Goal: Information Seeking & Learning: Check status

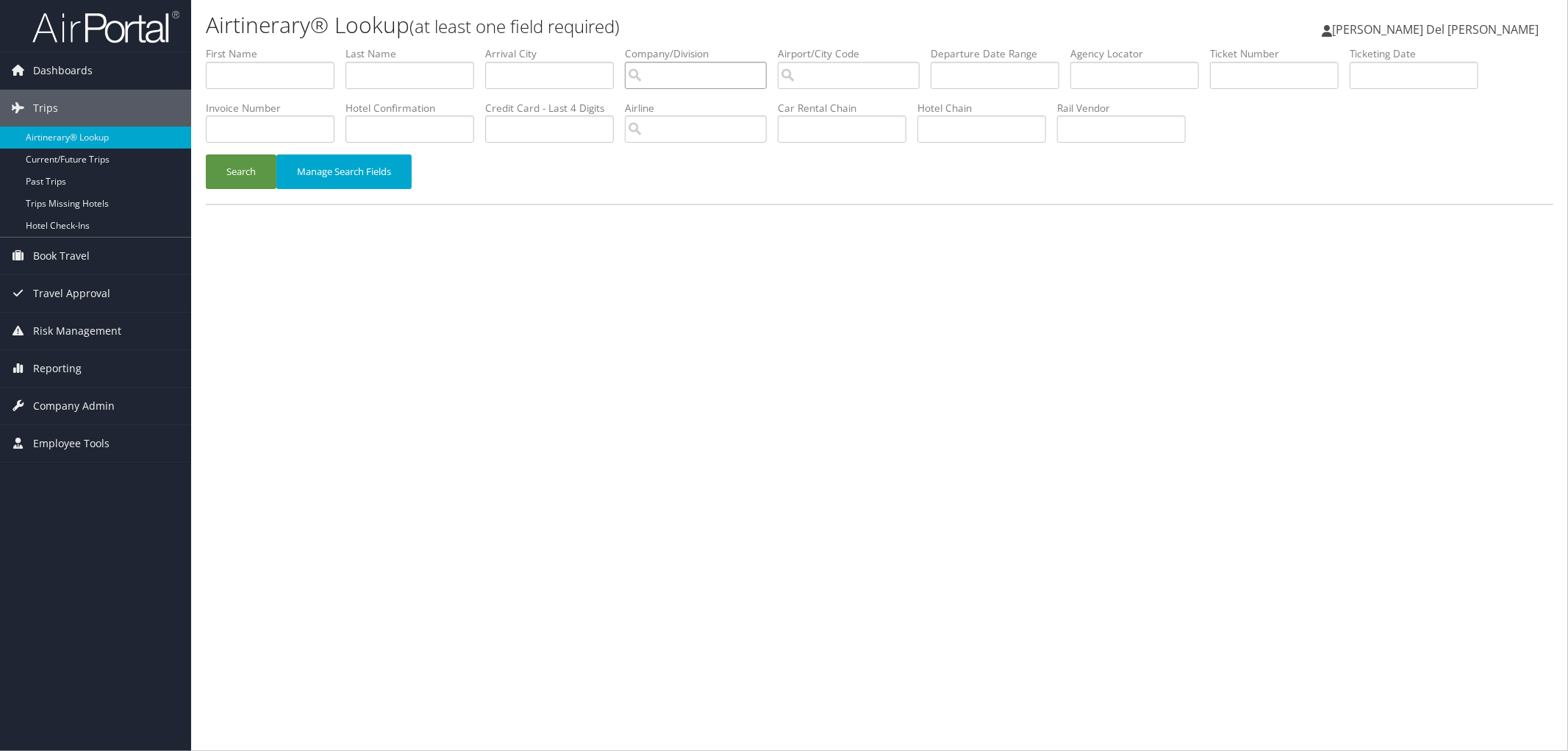
click at [701, 80] on input "search" at bounding box center [696, 75] width 142 height 27
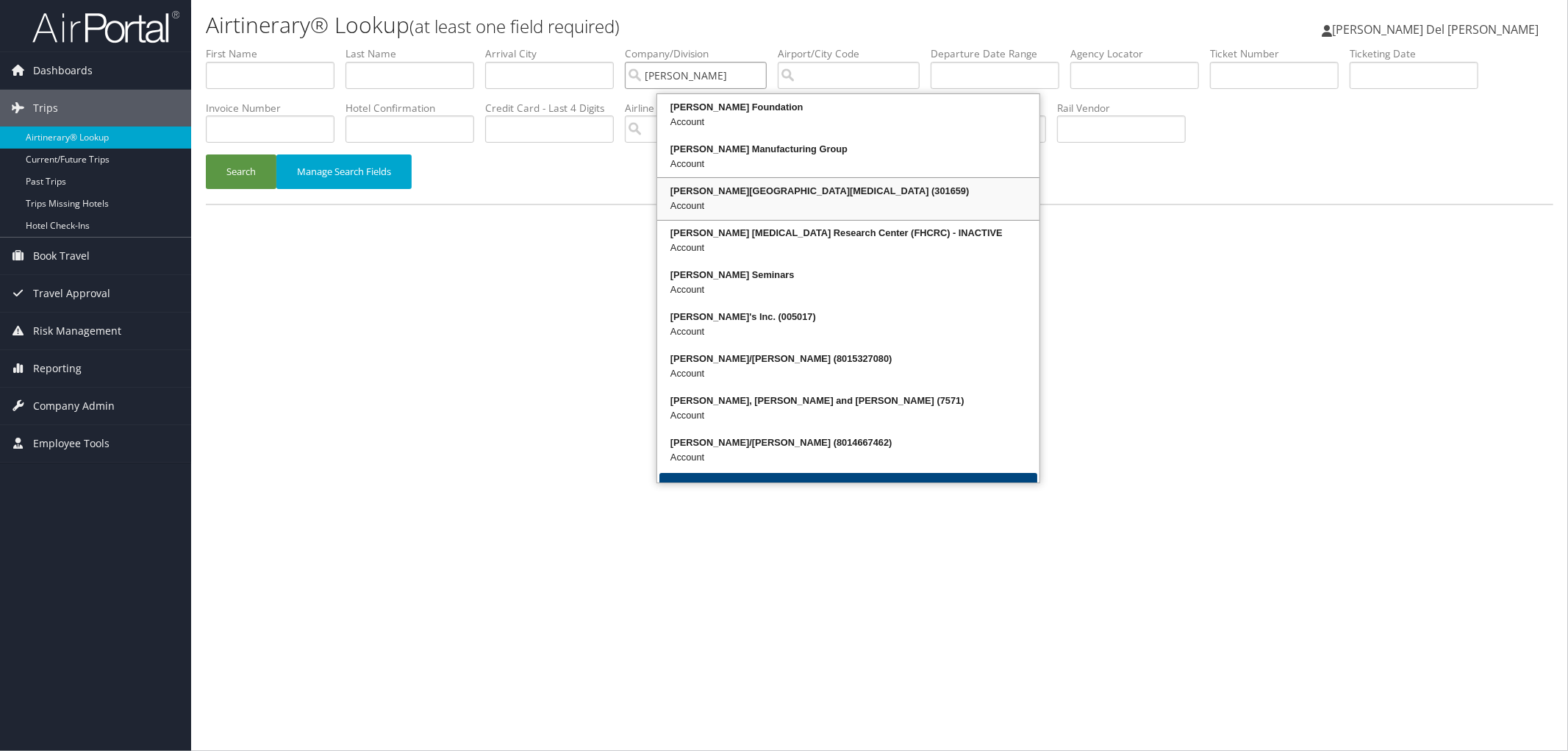
drag, startPoint x: 724, startPoint y: 206, endPoint x: 825, endPoint y: 173, distance: 106.3
click at [729, 202] on div "[PERSON_NAME][GEOGRAPHIC_DATA][MEDICAL_DATA] (301659) Account" at bounding box center [849, 199] width 378 height 38
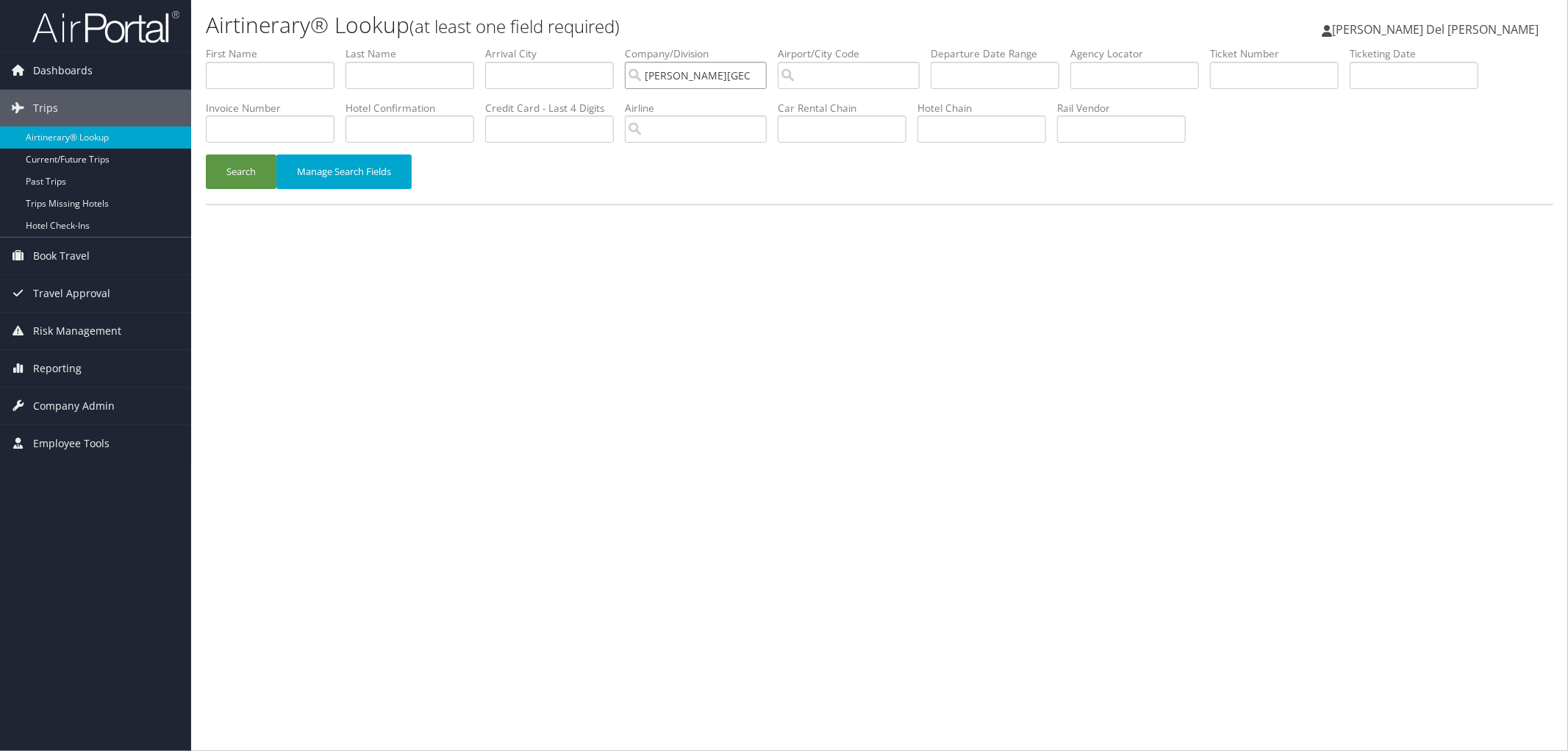
type input "Fred Hutchinson Cancer Center"
click at [1188, 72] on input "text" at bounding box center [1135, 75] width 128 height 27
paste input "CV1JQW"
click at [219, 181] on button "Search" at bounding box center [241, 172] width 71 height 35
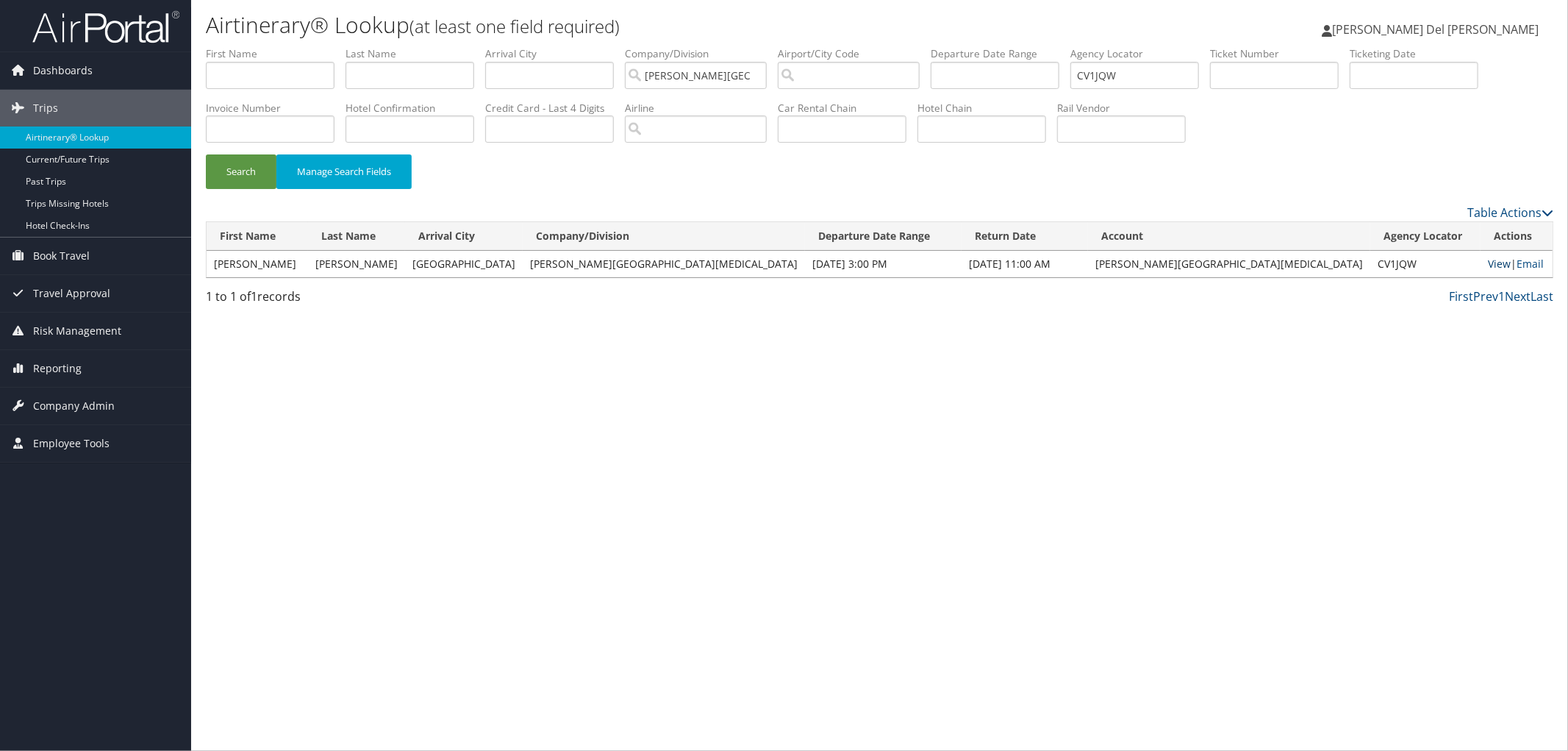
click at [1488, 271] on link "View" at bounding box center [1500, 263] width 23 height 14
drag, startPoint x: 1196, startPoint y: 76, endPoint x: 924, endPoint y: 89, distance: 272.3
click at [924, 46] on ul "First Name Last Name Departure City Arrival City Company/Division Fred Hutchins…" at bounding box center [879, 46] width 1348 height 0
paste input "MGR"
click at [230, 184] on button "Search" at bounding box center [241, 172] width 71 height 35
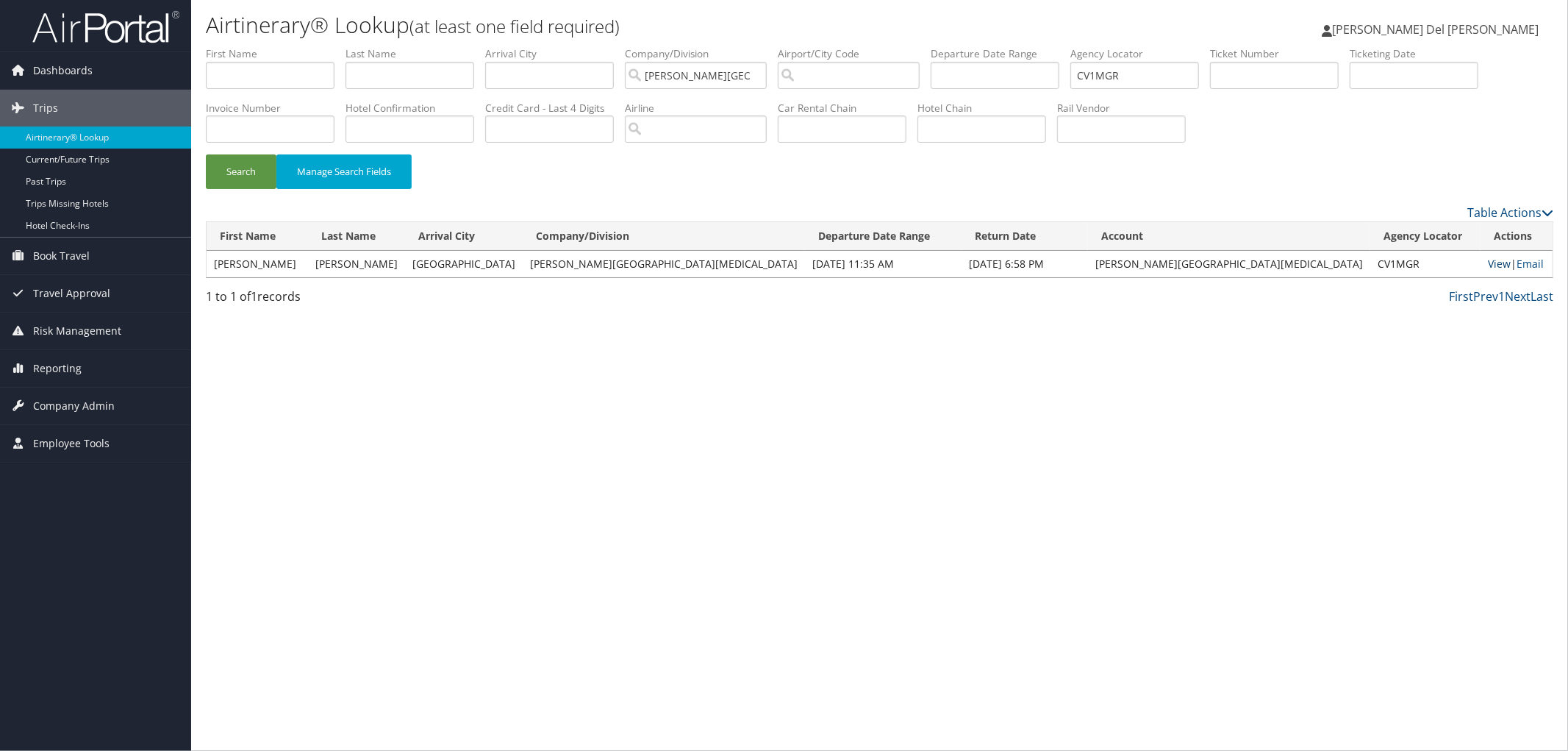
click at [1488, 271] on link "View" at bounding box center [1500, 263] width 23 height 14
drag, startPoint x: 1226, startPoint y: 81, endPoint x: 1063, endPoint y: 75, distance: 163.1
click at [1063, 46] on ul "First Name Last Name Departure City Arrival City Company/Division Fred Hutchins…" at bounding box center [879, 46] width 1348 height 0
paste input "DHPCRZ"
drag, startPoint x: 233, startPoint y: 188, endPoint x: 285, endPoint y: 2, distance: 193.1
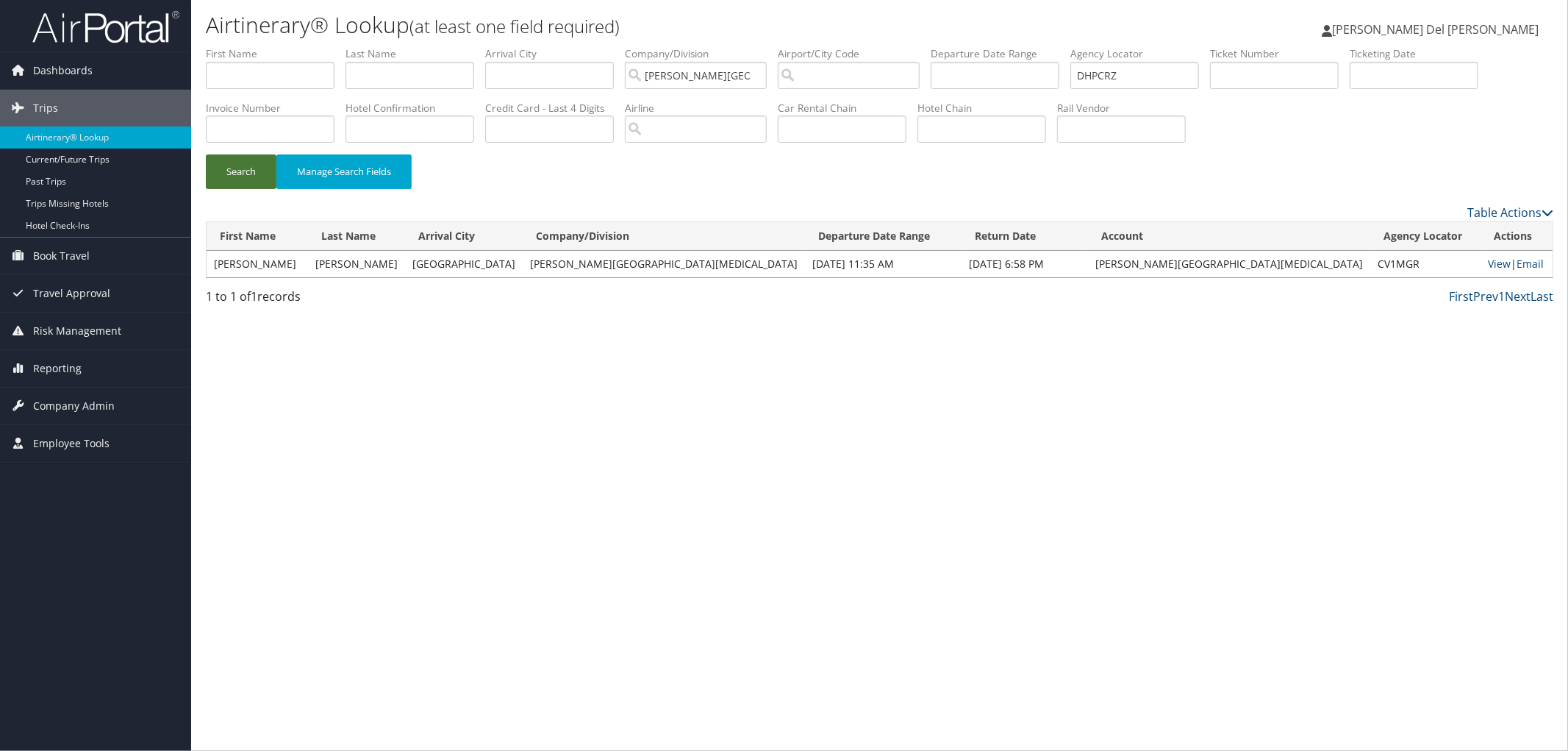
click at [232, 184] on button "Search" at bounding box center [241, 172] width 71 height 35
click at [1486, 271] on link "View" at bounding box center [1497, 263] width 23 height 14
drag, startPoint x: 1246, startPoint y: 79, endPoint x: 1001, endPoint y: 82, distance: 245.0
click at [1003, 46] on ul "First Name Last Name Departure City Arrival City Company/Division Fred Hutchins…" at bounding box center [879, 46] width 1348 height 0
click at [1186, 78] on input "DHPCRZ" at bounding box center [1135, 75] width 128 height 27
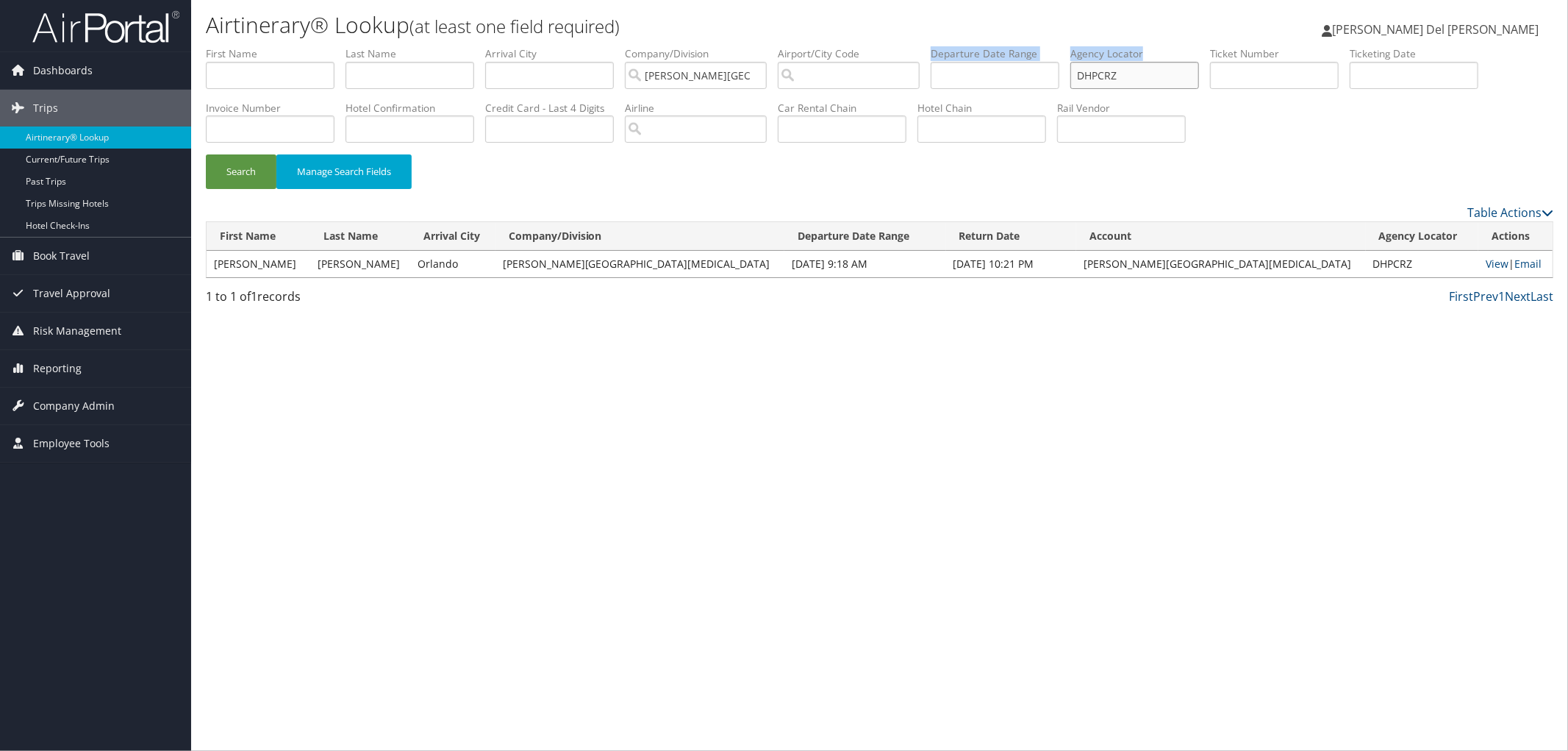
click at [1198, 78] on input "DHPCRZ" at bounding box center [1135, 75] width 128 height 27
drag, startPoint x: 1191, startPoint y: 122, endPoint x: 1195, endPoint y: 96, distance: 26.3
click at [1057, 116] on li "Hotel Chain" at bounding box center [988, 127] width 140 height 53
drag, startPoint x: 1196, startPoint y: 81, endPoint x: 1008, endPoint y: 92, distance: 188.3
click at [1009, 46] on ul "First Name Last Name Departure City Arrival City Company/Division Fred Hutchins…" at bounding box center [879, 46] width 1348 height 0
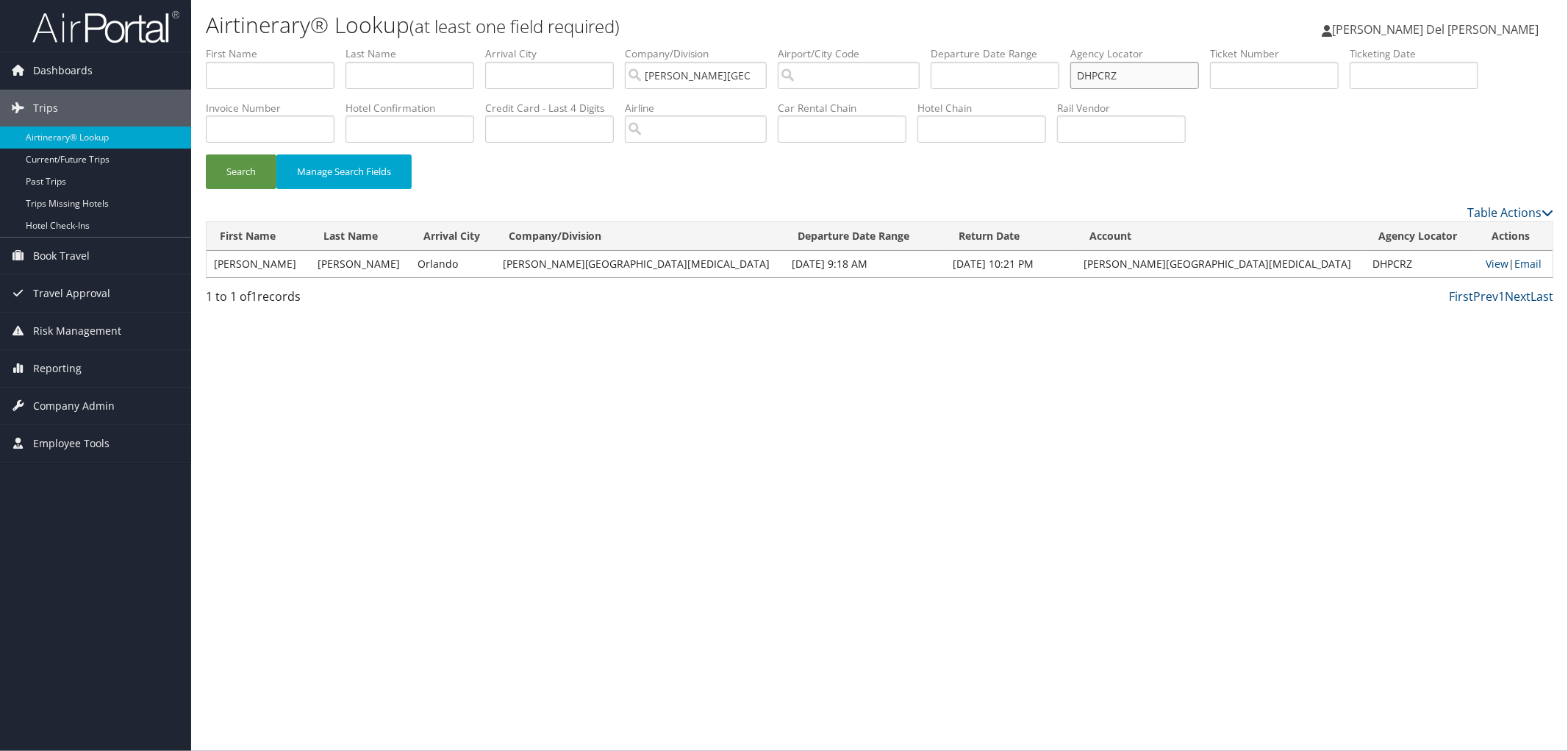
paste input "BDBGX"
click at [238, 184] on button "Search" at bounding box center [241, 172] width 71 height 35
click at [1486, 271] on link "View" at bounding box center [1497, 263] width 23 height 14
drag, startPoint x: 1200, startPoint y: 79, endPoint x: 1050, endPoint y: 74, distance: 150.1
click at [1052, 46] on ul "First Name Last Name Departure City Arrival City Company/Division Fred Hutchins…" at bounding box center [879, 46] width 1348 height 0
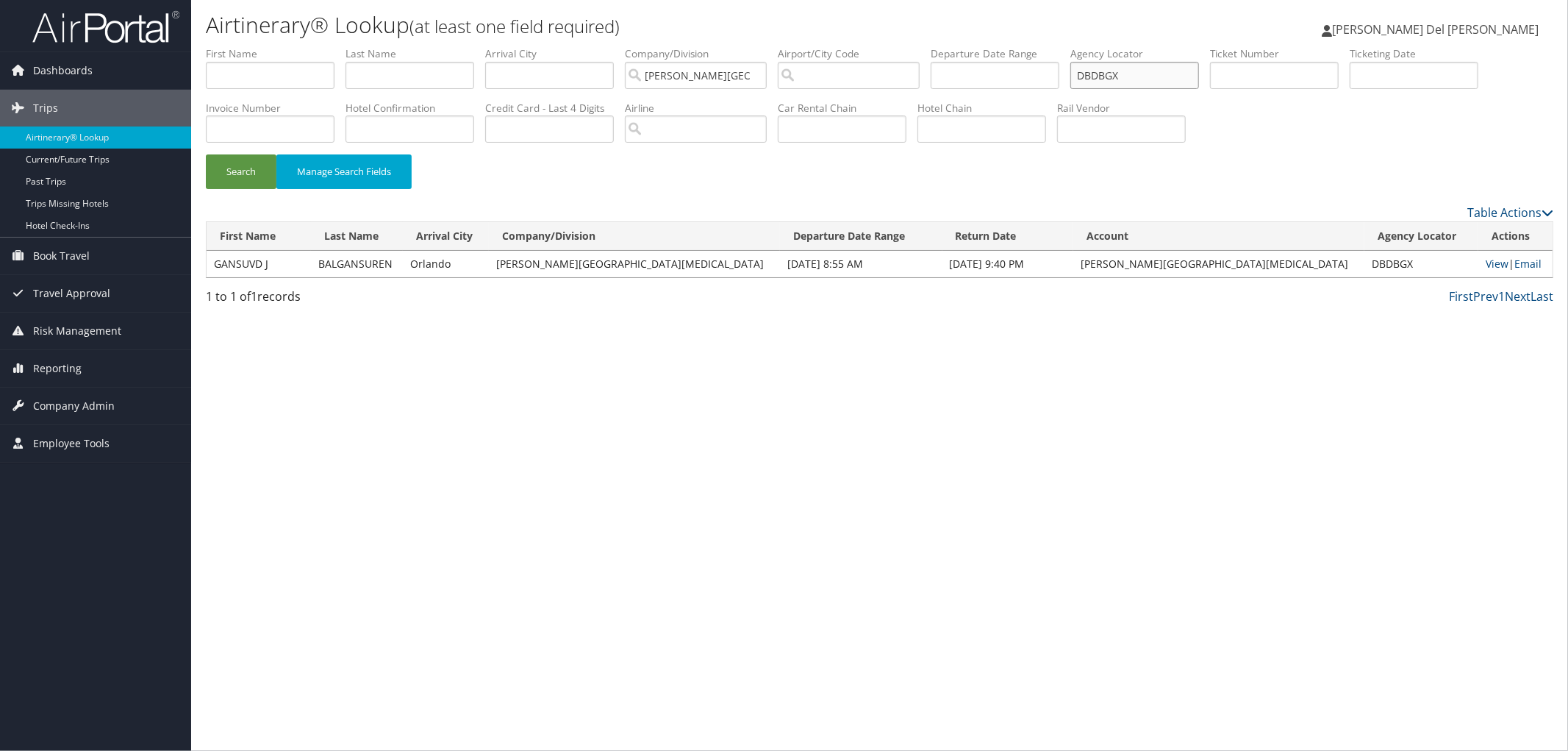
paste input "4LHL9"
click at [233, 188] on button "Search" at bounding box center [241, 172] width 71 height 35
click at [1488, 271] on link "View" at bounding box center [1500, 263] width 23 height 14
drag, startPoint x: 1200, startPoint y: 78, endPoint x: 908, endPoint y: 90, distance: 292.2
click at [1048, 46] on ul "First Name Last Name Departure City Arrival City Company/Division Fred Hutchins…" at bounding box center [879, 46] width 1348 height 0
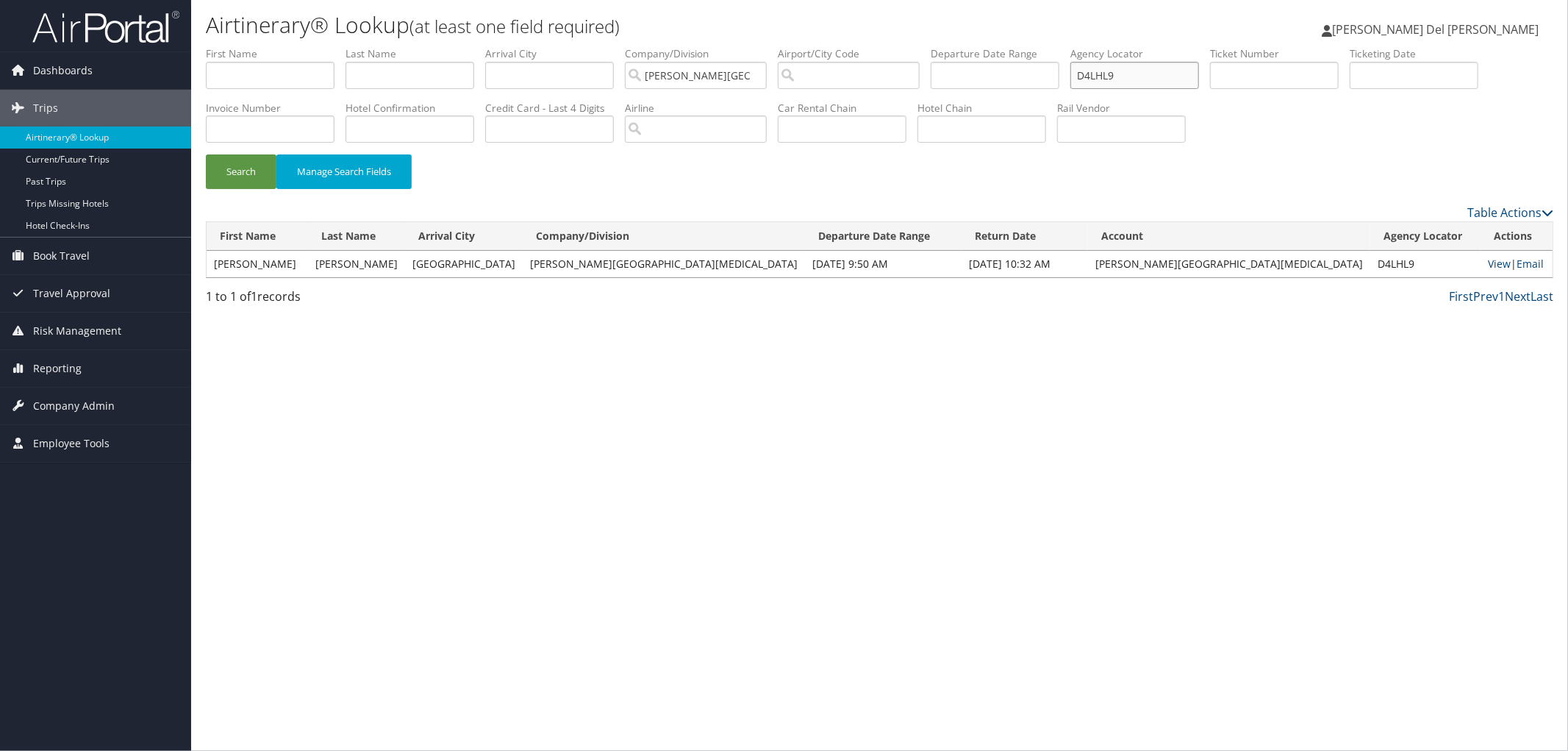
paste input "BYS0N4"
click at [241, 177] on button "Search" at bounding box center [241, 172] width 71 height 35
click at [1486, 271] on link "View" at bounding box center [1497, 263] width 23 height 14
drag, startPoint x: 1209, startPoint y: 76, endPoint x: 791, endPoint y: 122, distance: 420.5
click at [1048, 46] on ul "First Name Last Name Departure City Arrival City Company/Division Fred Hutchins…" at bounding box center [879, 46] width 1348 height 0
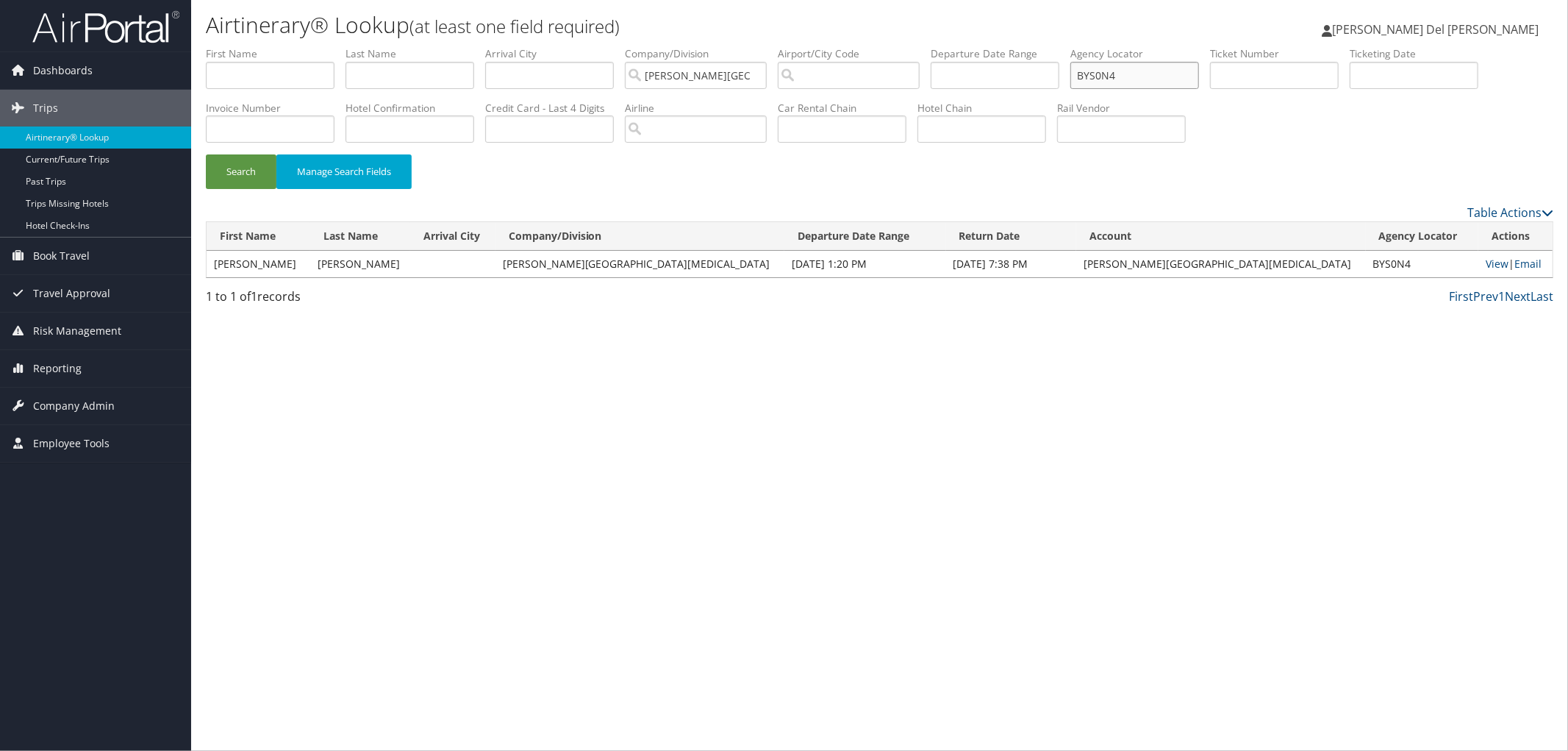
paste input "D1WX2K"
click at [247, 187] on button "Search" at bounding box center [241, 172] width 71 height 35
click at [1488, 271] on link "View" at bounding box center [1500, 263] width 23 height 14
drag, startPoint x: 1220, startPoint y: 67, endPoint x: 1073, endPoint y: 100, distance: 150.7
click at [1073, 46] on ul "First Name Last Name Departure City Arrival City Company/Division Fred Hutchins…" at bounding box center [879, 46] width 1348 height 0
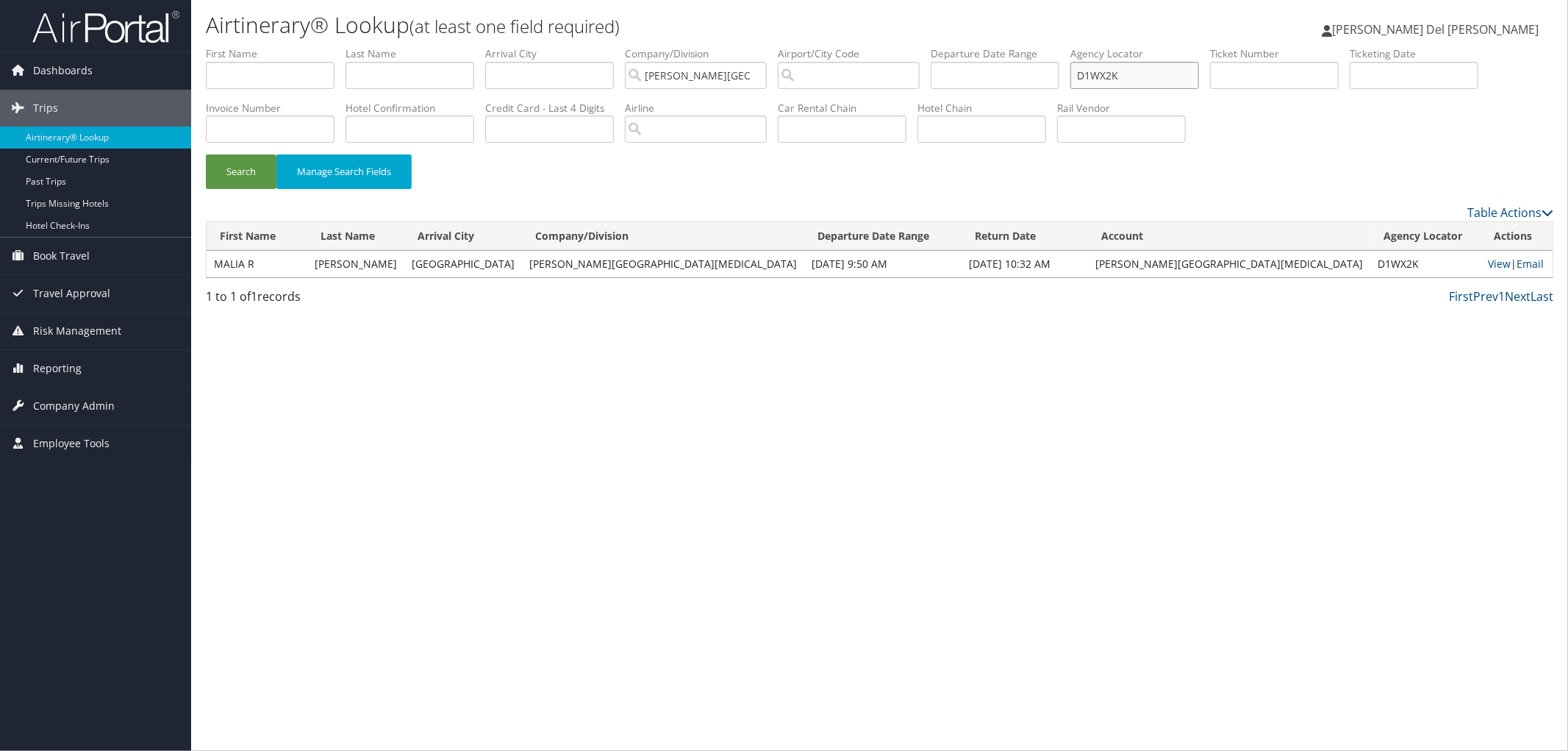
paste input "CV1JCL"
drag, startPoint x: 233, startPoint y: 183, endPoint x: 231, endPoint y: 193, distance: 10.2
click at [231, 183] on button "Search" at bounding box center [241, 172] width 71 height 35
click at [1487, 271] on link "View" at bounding box center [1499, 263] width 23 height 14
drag, startPoint x: 1179, startPoint y: 81, endPoint x: 1012, endPoint y: 52, distance: 169.5
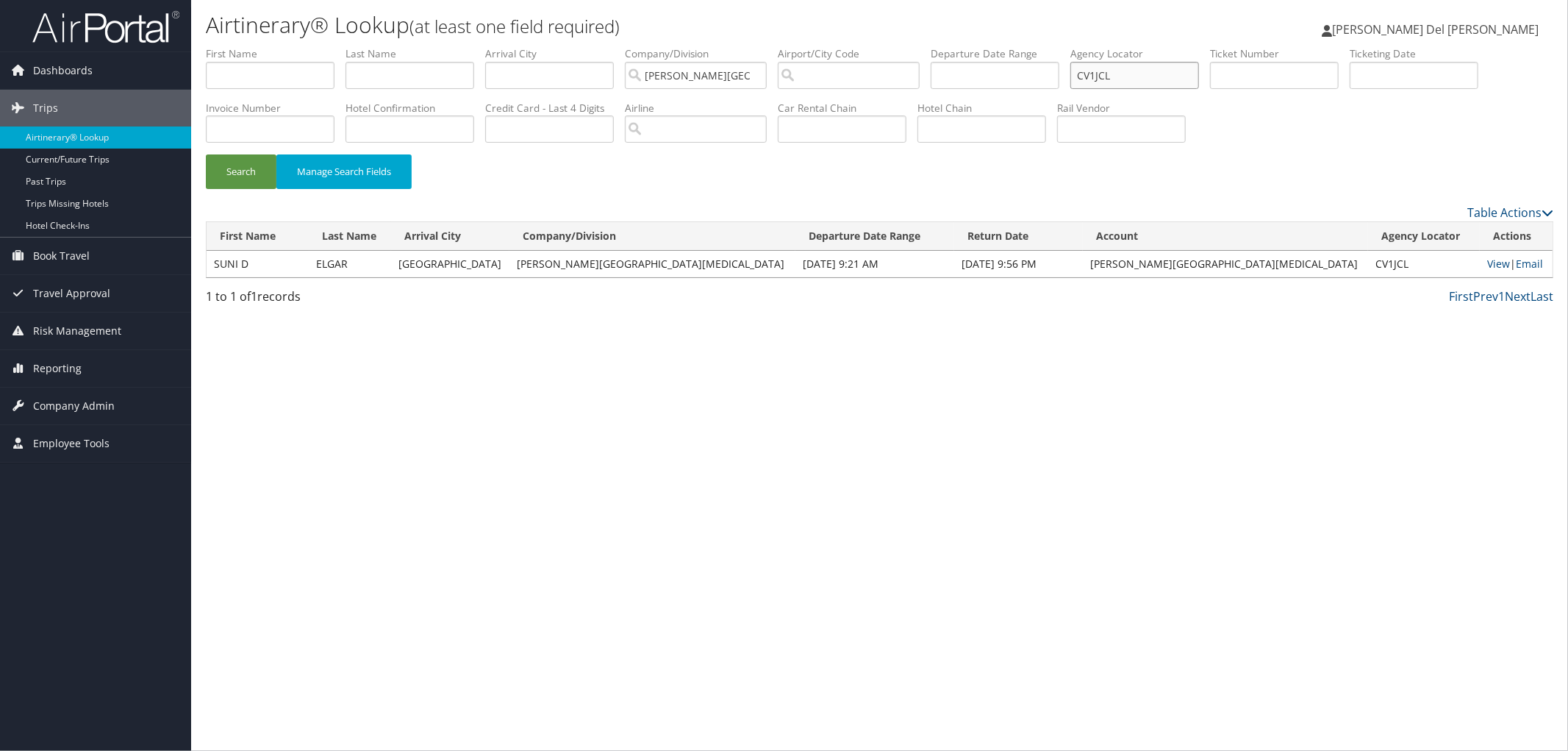
click at [1013, 46] on ul "First Name Last Name Departure City Arrival City Company/Division Fred Hutchins…" at bounding box center [879, 46] width 1348 height 0
paste input "DHPCVT"
click at [248, 178] on button "Search" at bounding box center [241, 172] width 71 height 35
click at [1485, 271] on link "View" at bounding box center [1496, 263] width 23 height 14
drag, startPoint x: 1013, startPoint y: 84, endPoint x: 991, endPoint y: 85, distance: 22.0
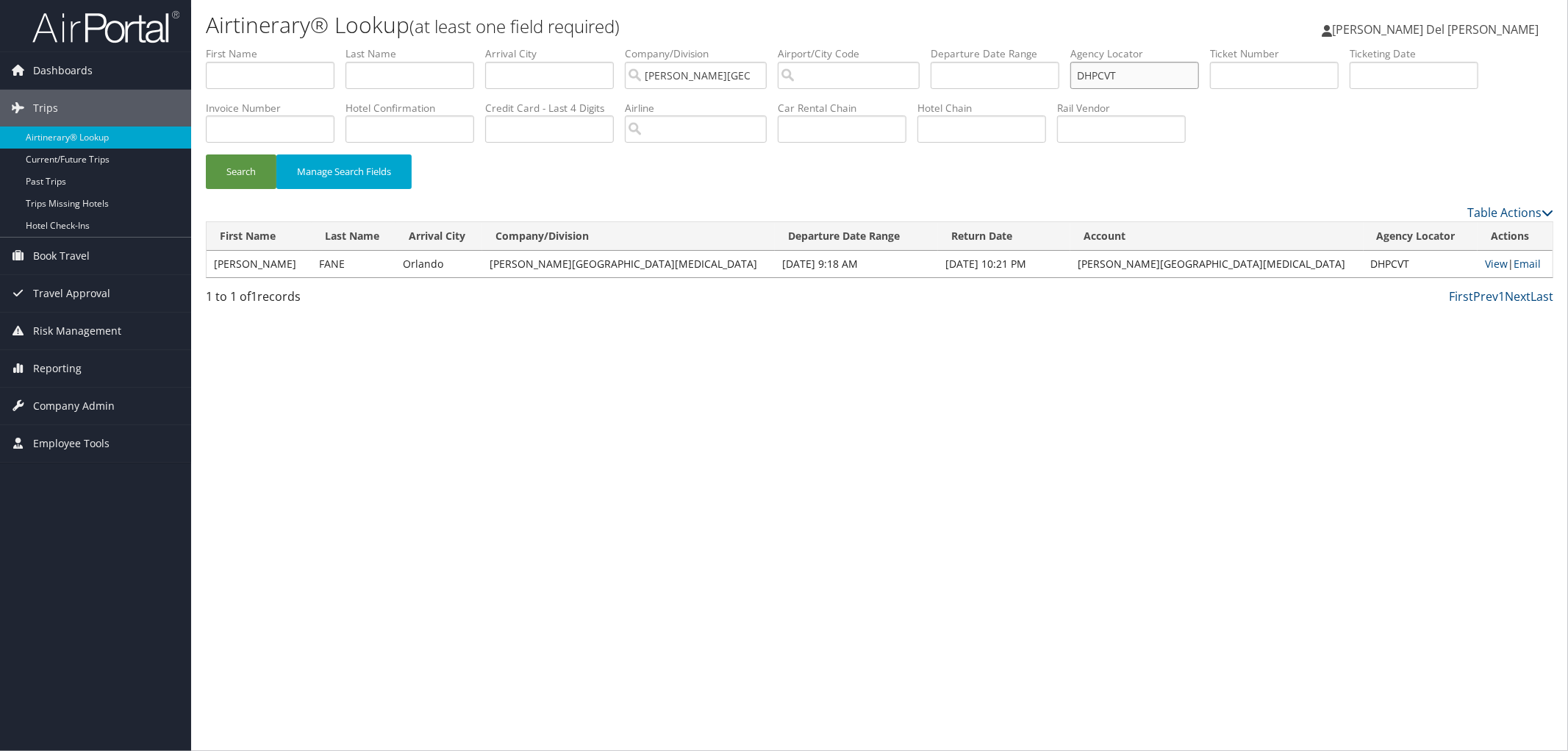
click at [991, 46] on ul "First Name Last Name Departure City Arrival City Company/Division Fred Hutchins…" at bounding box center [879, 46] width 1348 height 0
paste input "9PPDQ"
click at [235, 184] on button "Search" at bounding box center [241, 172] width 71 height 35
click at [1486, 271] on link "View" at bounding box center [1497, 263] width 23 height 14
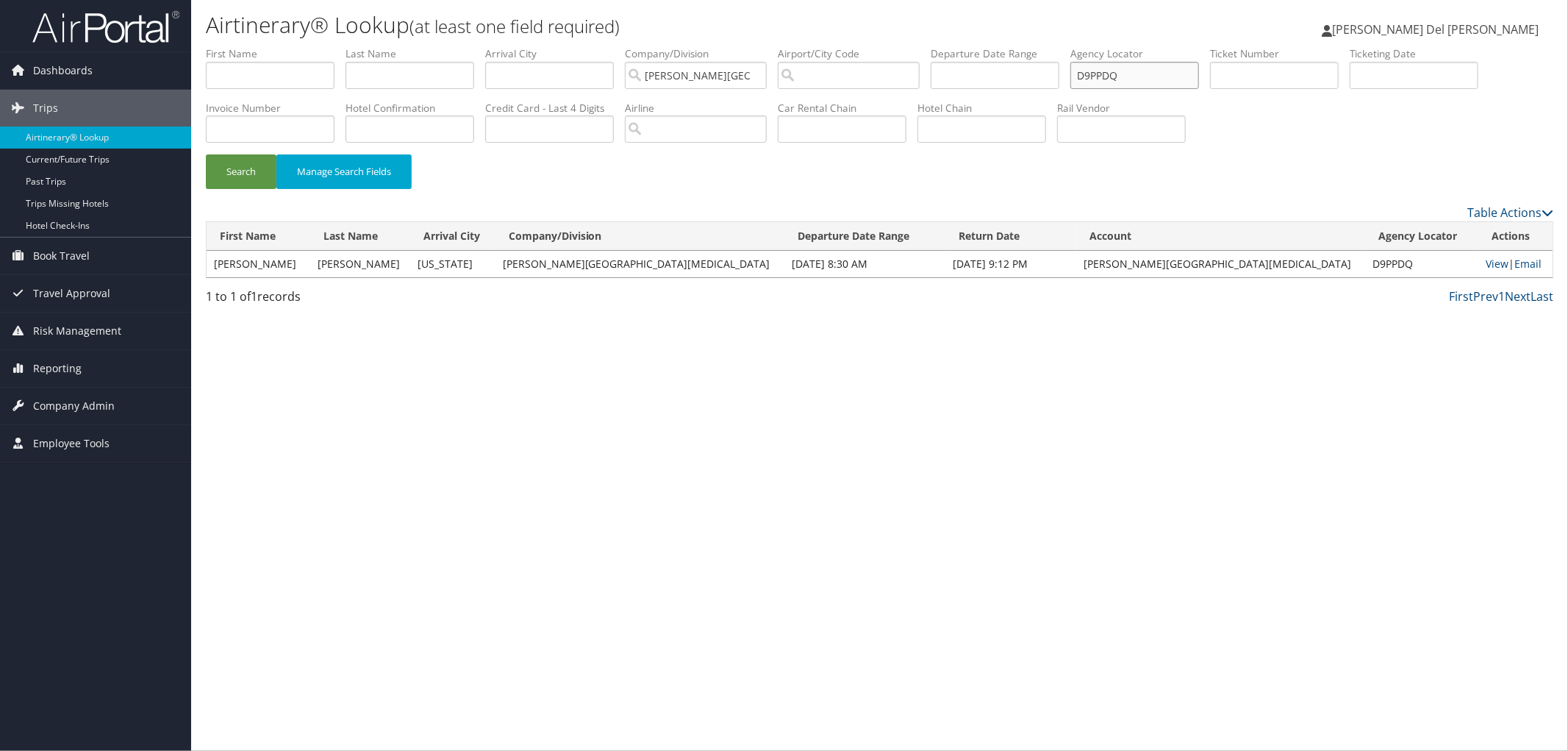
drag, startPoint x: 1225, startPoint y: 85, endPoint x: 998, endPoint y: 100, distance: 227.5
click at [1000, 46] on ul "First Name Last Name Departure City Arrival City Company/Division Fred Hutchins…" at bounding box center [879, 46] width 1348 height 0
paste input "G513V"
click at [225, 185] on button "Search" at bounding box center [241, 172] width 71 height 35
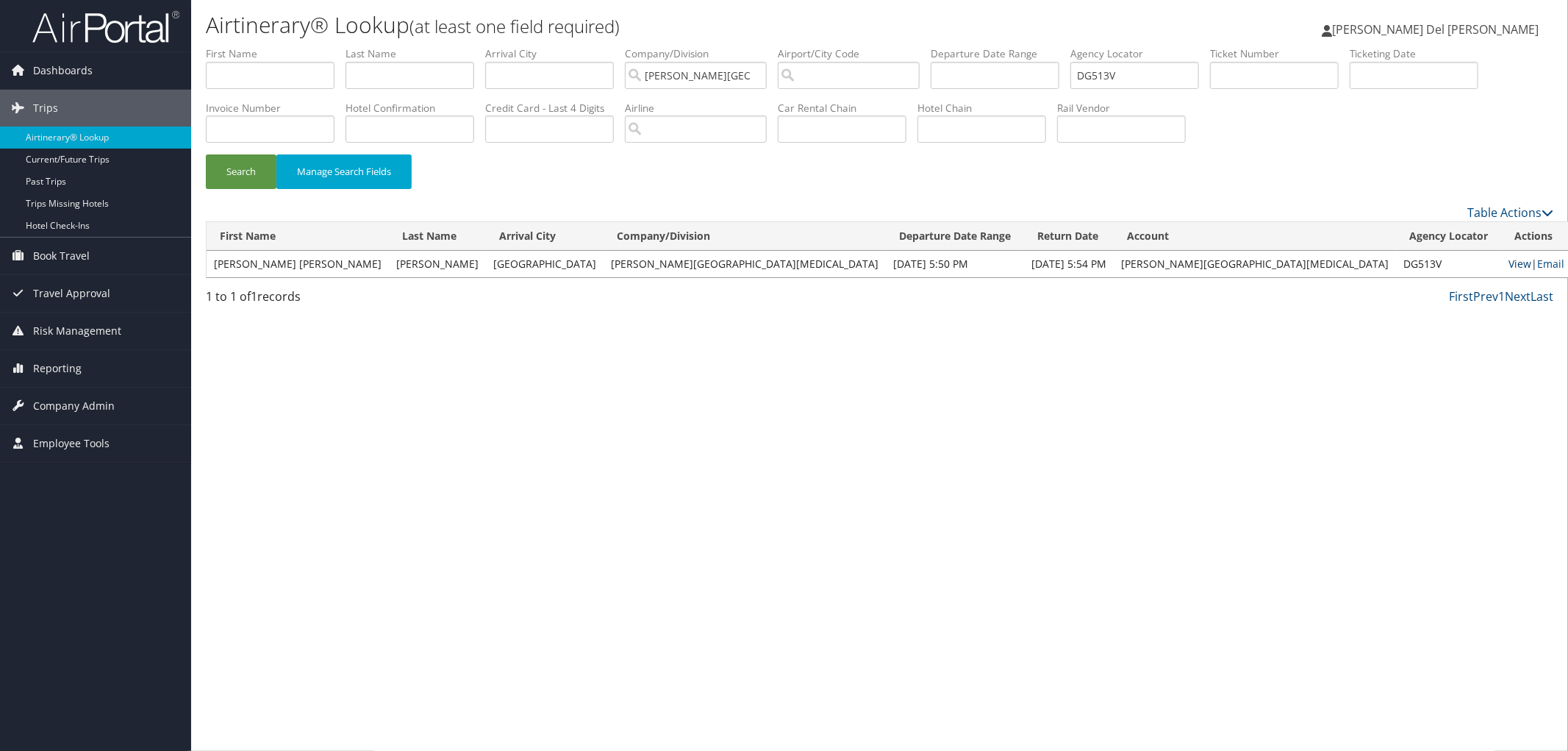
click at [1509, 271] on link "View" at bounding box center [1520, 263] width 23 height 14
drag, startPoint x: 1219, startPoint y: 67, endPoint x: 1020, endPoint y: 88, distance: 200.1
click at [1024, 46] on ul "First Name Last Name Departure City Arrival City Company/Division Fred Hutchins…" at bounding box center [879, 46] width 1348 height 0
paste input "BYTY2K"
click at [236, 185] on button "Search" at bounding box center [241, 172] width 71 height 35
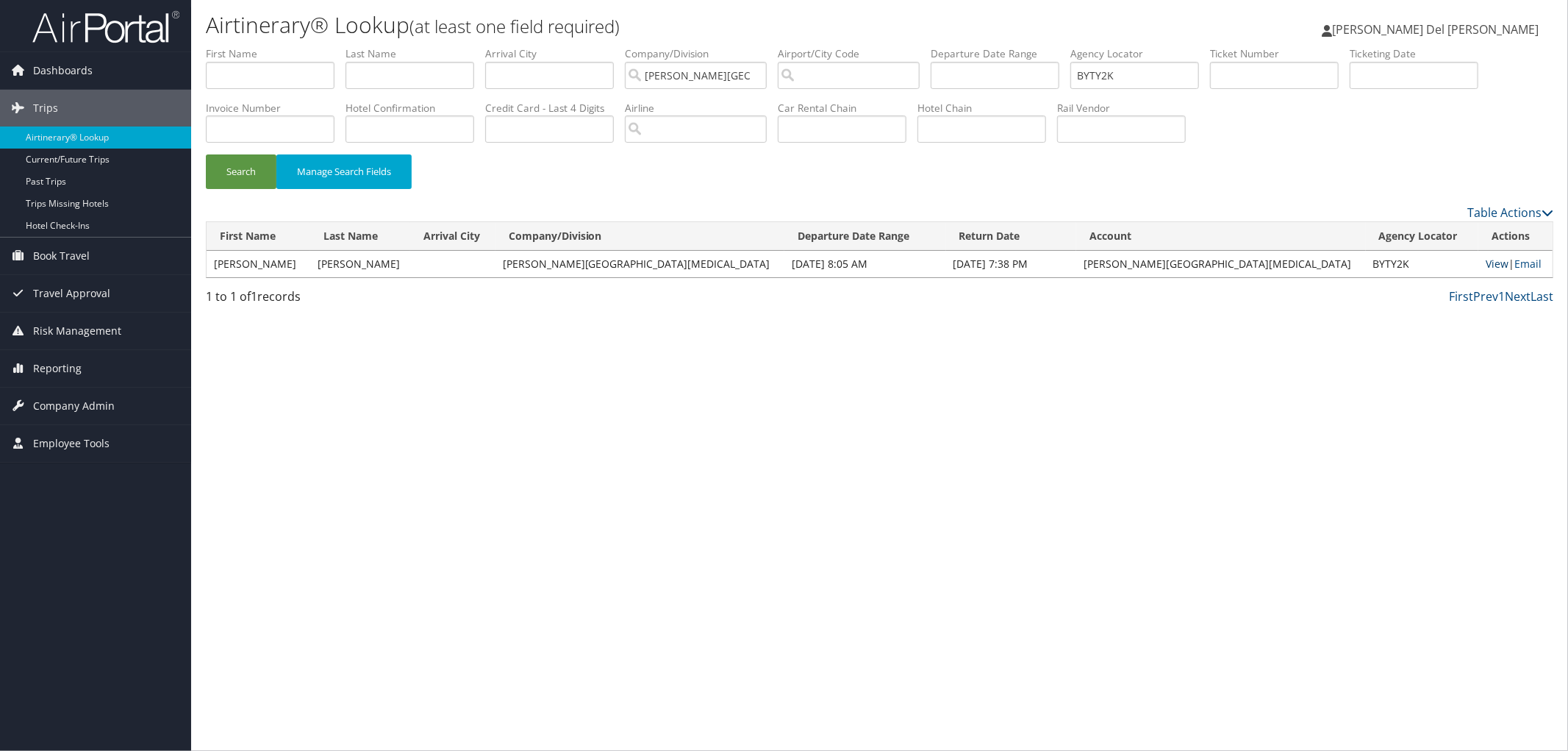
click at [1486, 271] on link "View" at bounding box center [1497, 263] width 23 height 14
drag, startPoint x: 1189, startPoint y: 74, endPoint x: 974, endPoint y: 67, distance: 215.1
click at [1057, 46] on ul "First Name Last Name Departure City Arrival City Company/Division Fred Hutchins…" at bounding box center [879, 46] width 1348 height 0
paste input "DB1FHR"
click at [229, 180] on button "Search" at bounding box center [241, 172] width 71 height 35
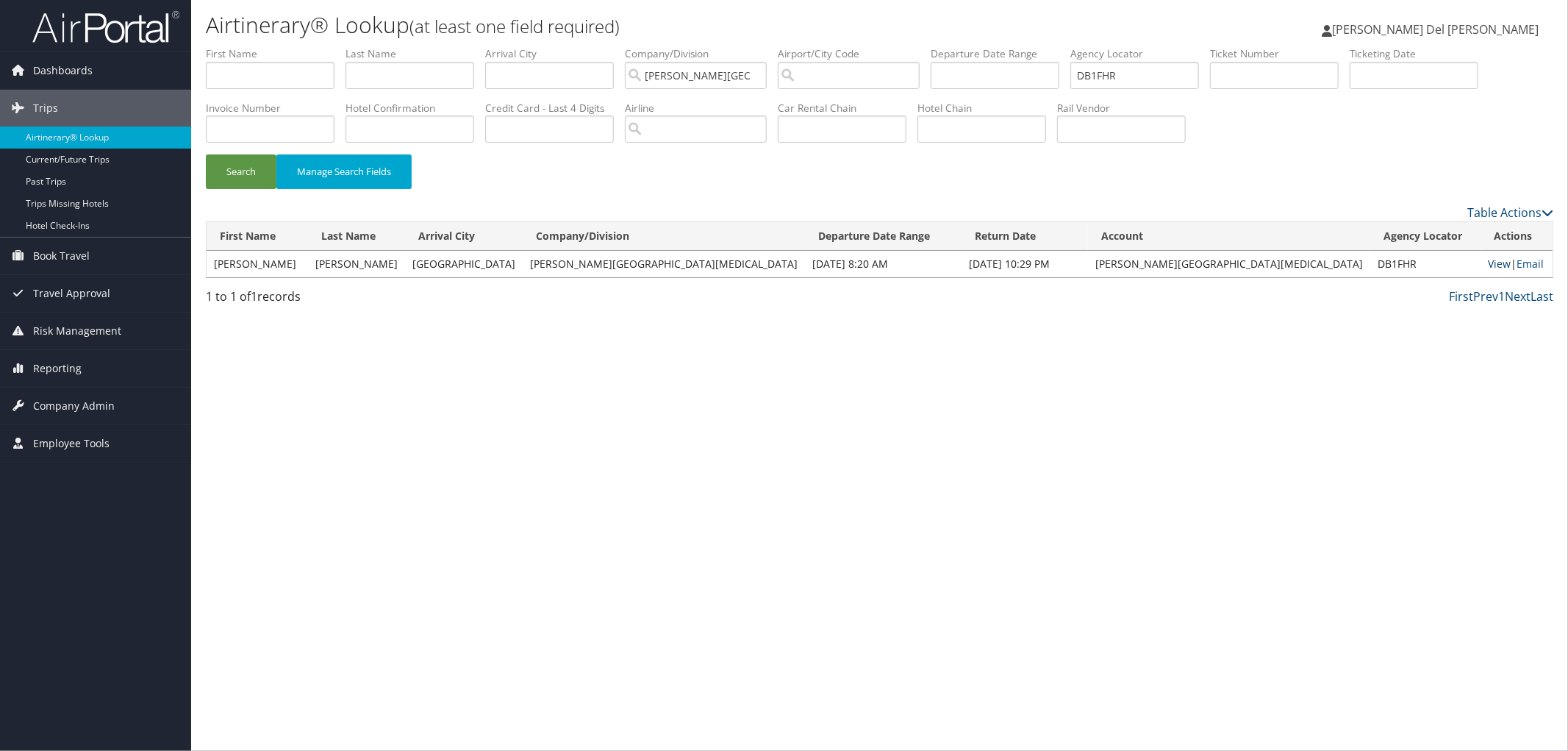
click at [1488, 271] on link "View" at bounding box center [1500, 263] width 23 height 14
drag, startPoint x: 1200, startPoint y: 79, endPoint x: 1012, endPoint y: 96, distance: 188.8
click at [1012, 46] on ul "First Name Last Name Departure City Arrival City Company/Division Fred Hutchins…" at bounding box center [879, 46] width 1348 height 0
paste input "6ZXRL"
click at [243, 185] on button "Search" at bounding box center [241, 172] width 71 height 35
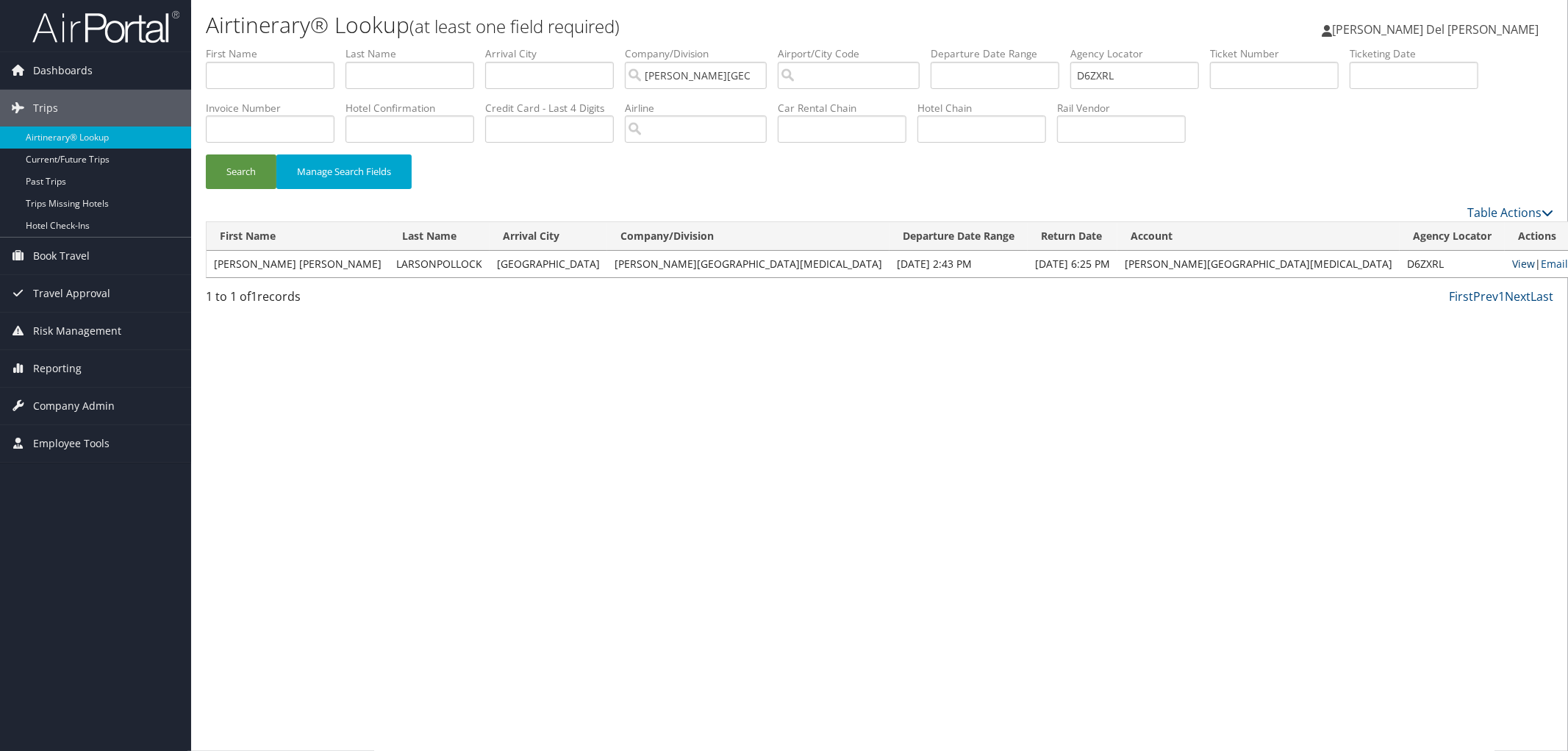
click at [1512, 271] on link "View" at bounding box center [1524, 263] width 23 height 14
drag, startPoint x: 1211, startPoint y: 78, endPoint x: 1020, endPoint y: 100, distance: 192.3
click at [1020, 46] on ul "First Name Last Name Departure City Arrival City Company/Division Fred Hutchins…" at bounding box center [879, 46] width 1348 height 0
paste input "0X0R4"
click at [240, 174] on button "Search" at bounding box center [241, 172] width 71 height 35
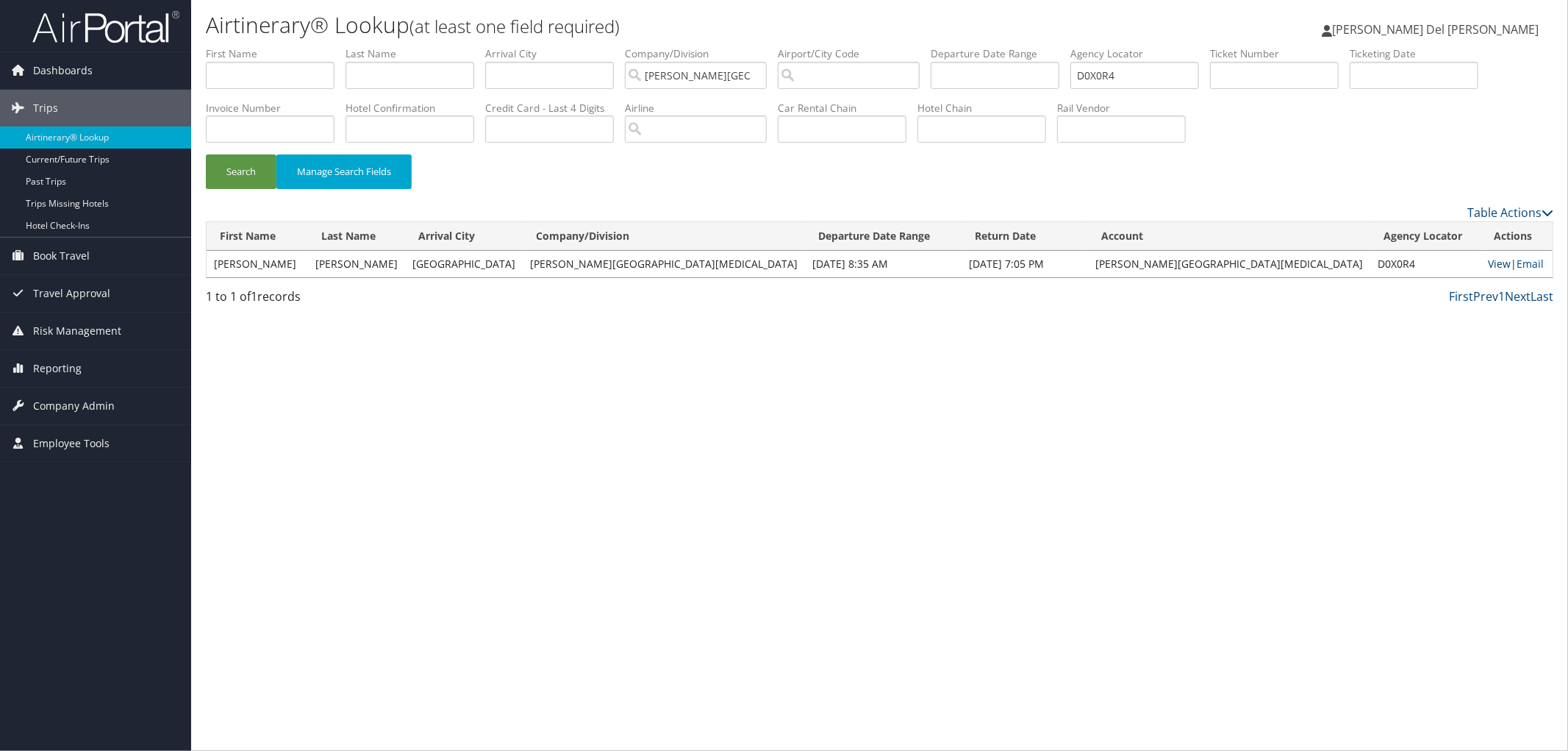
click at [1488, 271] on link "View" at bounding box center [1500, 263] width 23 height 14
drag, startPoint x: 1226, startPoint y: 85, endPoint x: 980, endPoint y: 95, distance: 246.2
click at [980, 46] on ul "First Name Last Name Departure City Arrival City Company/Division Fred Hutchins…" at bounding box center [879, 46] width 1348 height 0
paste input "CV1G4J"
click at [236, 172] on button "Search" at bounding box center [241, 172] width 71 height 35
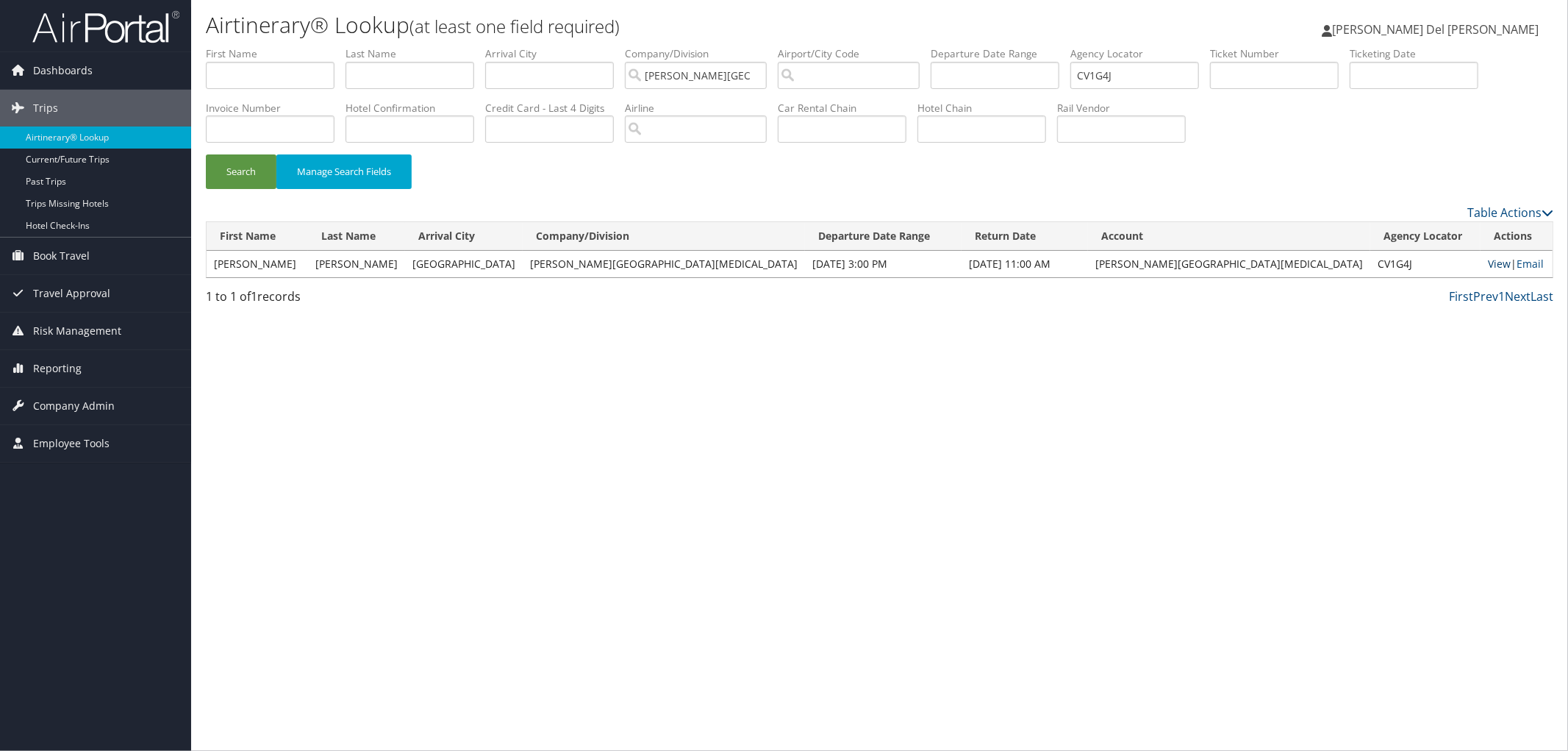
click at [1488, 271] on link "View" at bounding box center [1500, 263] width 23 height 14
drag, startPoint x: 1223, startPoint y: 78, endPoint x: 1006, endPoint y: 73, distance: 217.1
click at [1006, 46] on ul "First Name Last Name Departure City Arrival City Company/Division Fred Hutchins…" at bounding box center [879, 46] width 1348 height 0
paste input "M9Y"
click at [247, 185] on button "Search" at bounding box center [241, 172] width 71 height 35
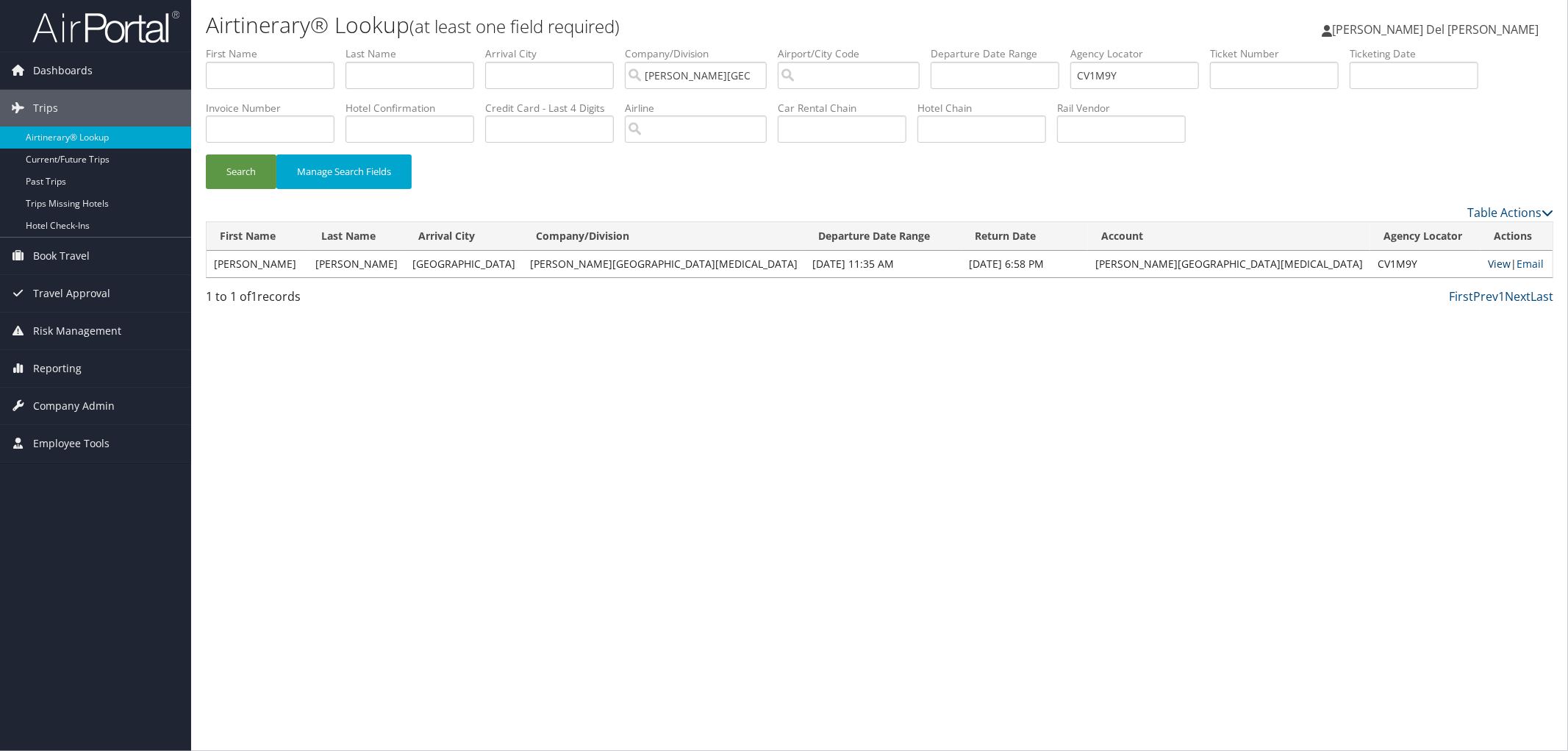
click at [1488, 271] on link "View" at bounding box center [1500, 263] width 23 height 14
drag, startPoint x: 1197, startPoint y: 80, endPoint x: 941, endPoint y: 84, distance: 256.0
click at [976, 46] on ul "First Name Last Name Departure City Arrival City Company/Division Fred Hutchins…" at bounding box center [879, 46] width 1348 height 0
paste input "WPNMW"
click at [248, 178] on button "Search" at bounding box center [241, 172] width 71 height 35
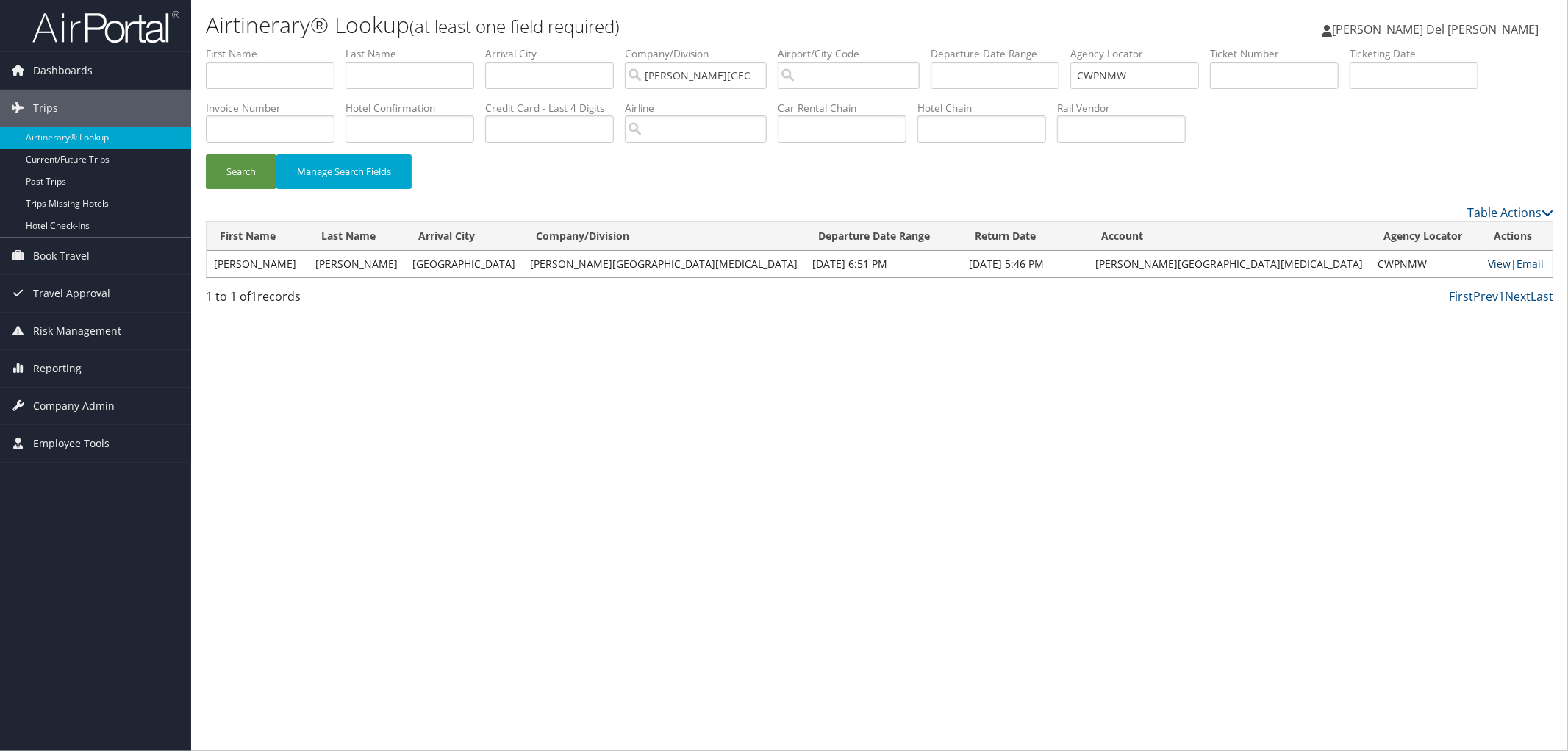
click at [1488, 271] on link "View" at bounding box center [1500, 263] width 23 height 14
drag, startPoint x: 1209, startPoint y: 78, endPoint x: 961, endPoint y: 83, distance: 248.1
click at [961, 46] on ul "First Name Last Name Departure City Arrival City Company/Division Fred Hutchins…" at bounding box center [879, 46] width 1348 height 0
paste input "K6H"
click at [243, 183] on button "Search" at bounding box center [241, 172] width 71 height 35
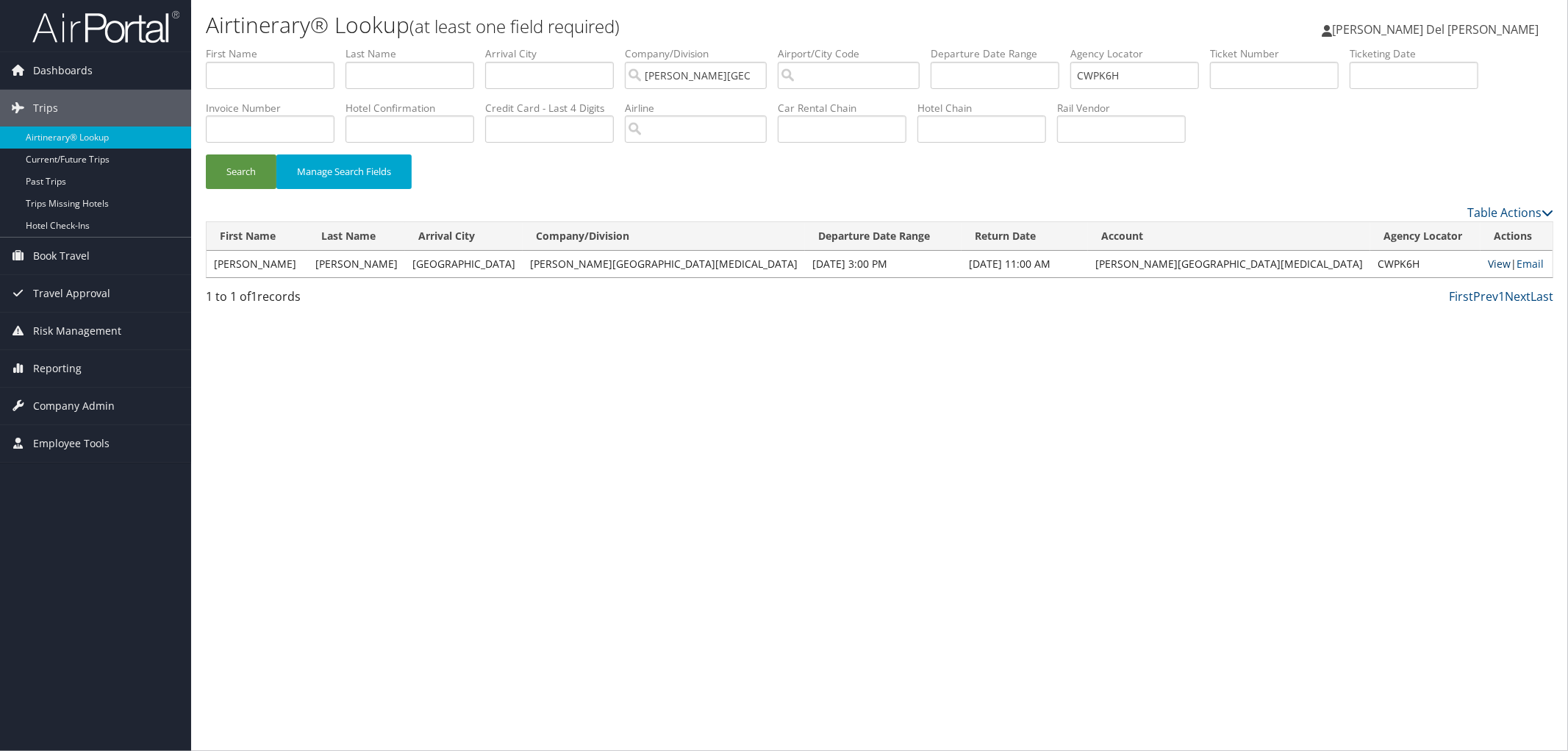
click at [1488, 271] on link "View" at bounding box center [1500, 263] width 23 height 14
drag, startPoint x: 1192, startPoint y: 76, endPoint x: 1048, endPoint y: 71, distance: 144.1
click at [1048, 46] on ul "First Name Last Name Departure City Arrival City Company/Division Fred Hutchins…" at bounding box center [879, 46] width 1348 height 0
paste input "D7QZQ5"
type input "D7QZQ5"
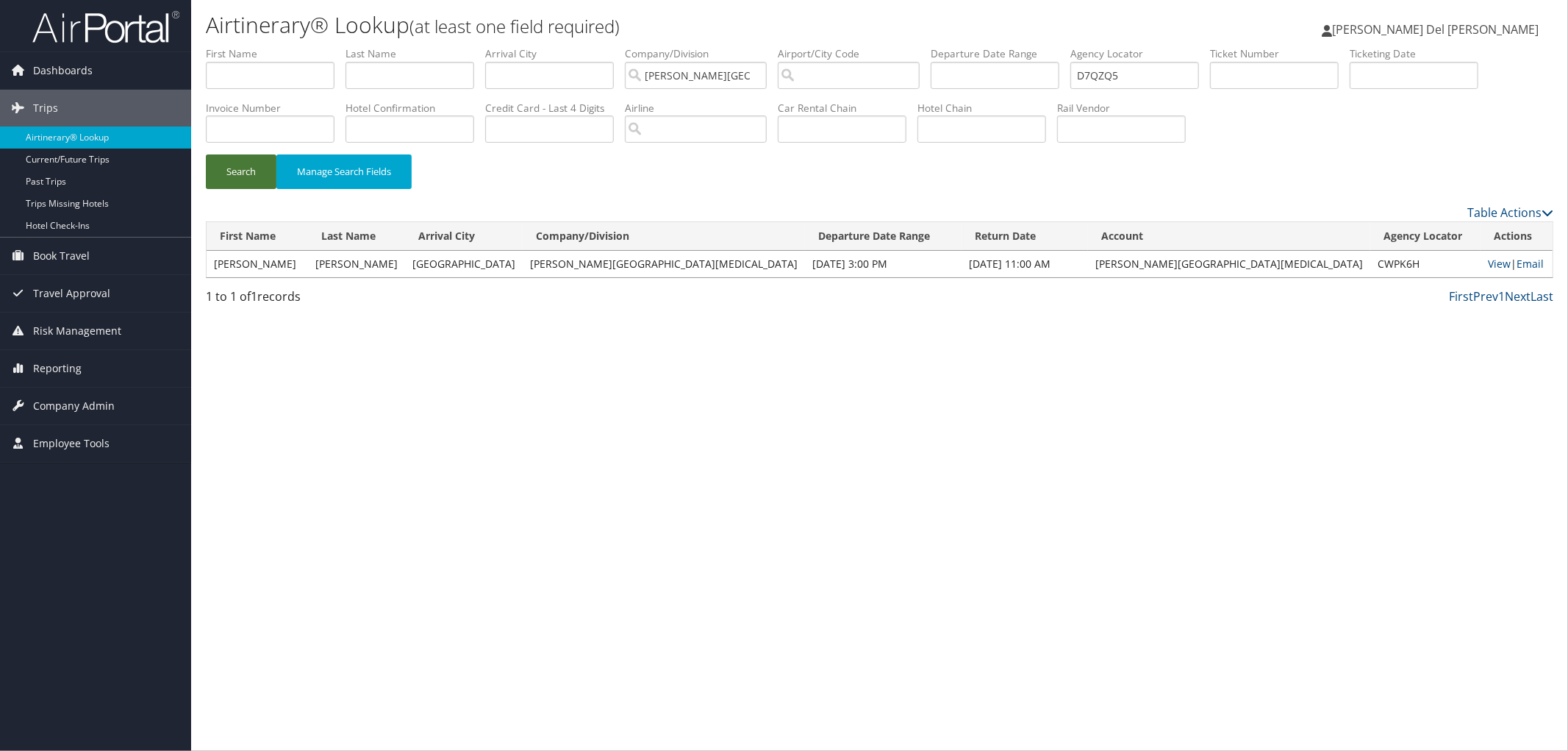
drag, startPoint x: 247, startPoint y: 180, endPoint x: 382, endPoint y: 211, distance: 138.5
click at [247, 178] on button "Search" at bounding box center [241, 172] width 71 height 35
click at [1488, 271] on link "View" at bounding box center [1500, 263] width 23 height 14
drag, startPoint x: 1191, startPoint y: 72, endPoint x: 1073, endPoint y: 66, distance: 118.2
click at [1073, 46] on ul "First Name Last Name Departure City Arrival City Company/Division Fred Hutchins…" at bounding box center [879, 46] width 1348 height 0
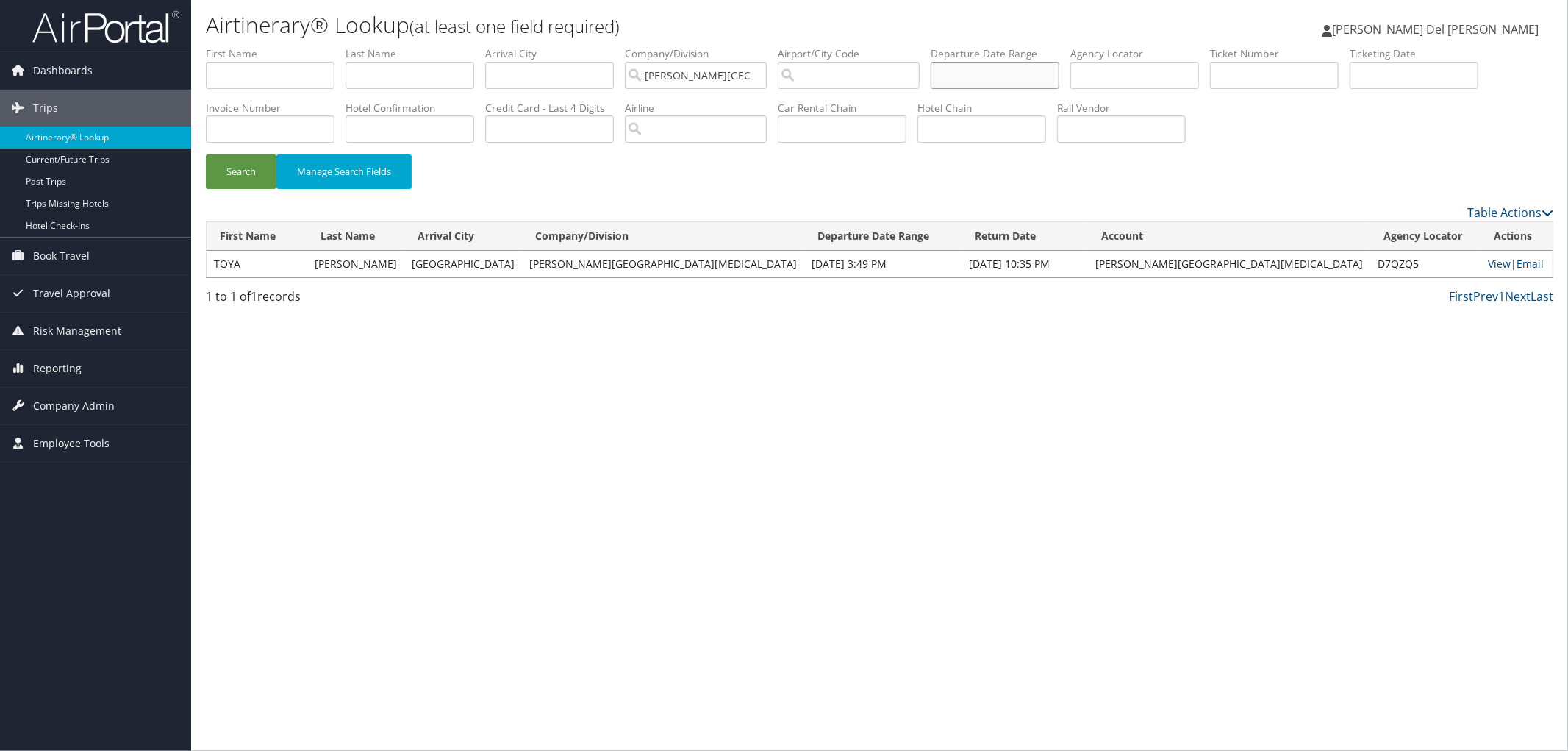
click at [1015, 70] on input "text" at bounding box center [995, 75] width 128 height 27
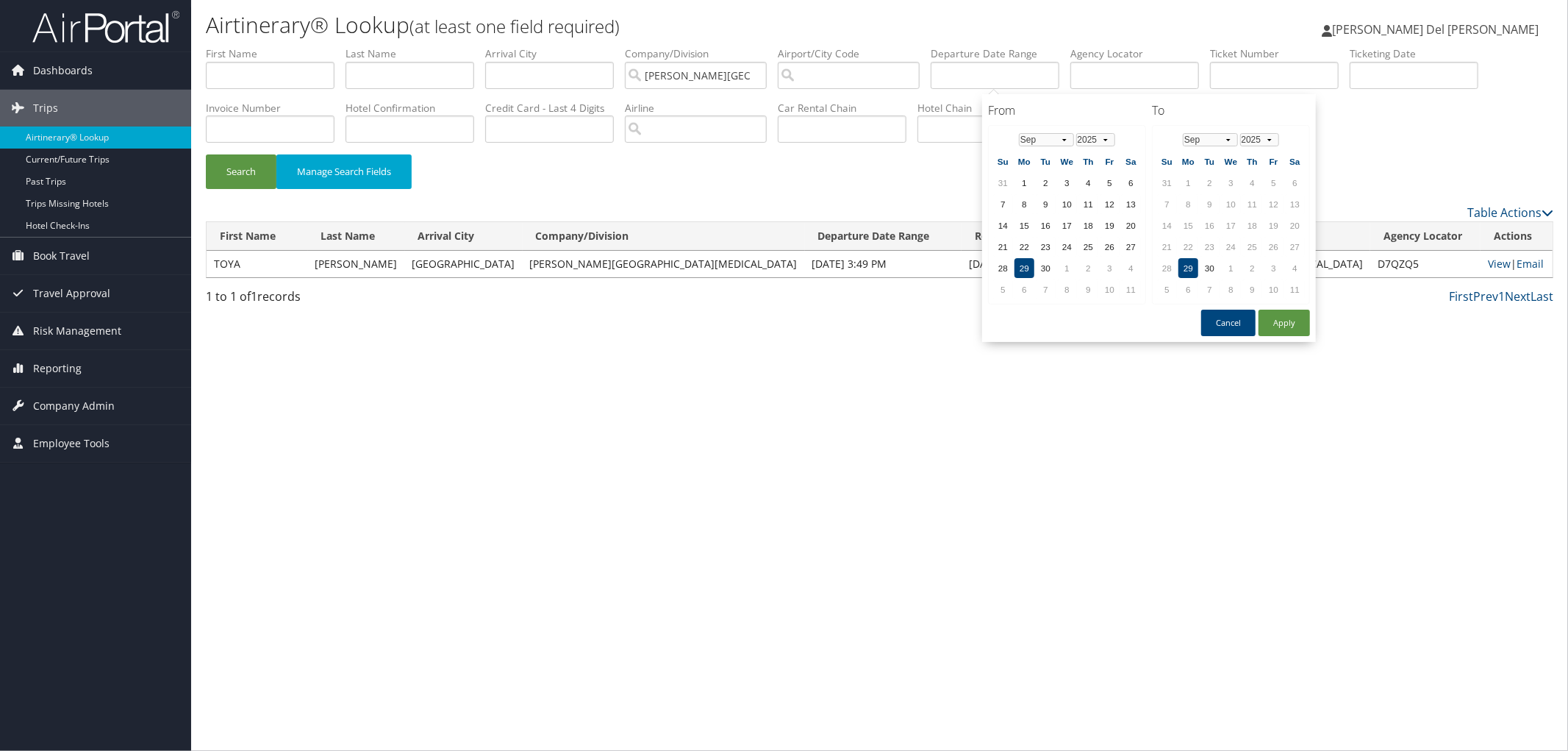
click at [1022, 261] on td "29" at bounding box center [1025, 268] width 20 height 20
click at [1247, 177] on td "4" at bounding box center [1252, 183] width 20 height 20
drag, startPoint x: 1223, startPoint y: 137, endPoint x: 1214, endPoint y: 142, distance: 10.3
click at [1223, 138] on select "Jan Feb Mar Apr May Jun Jul Aug Sep Oct Nov Dec" at bounding box center [1210, 140] width 55 height 13
click at [1163, 224] on td "12" at bounding box center [1167, 225] width 20 height 20
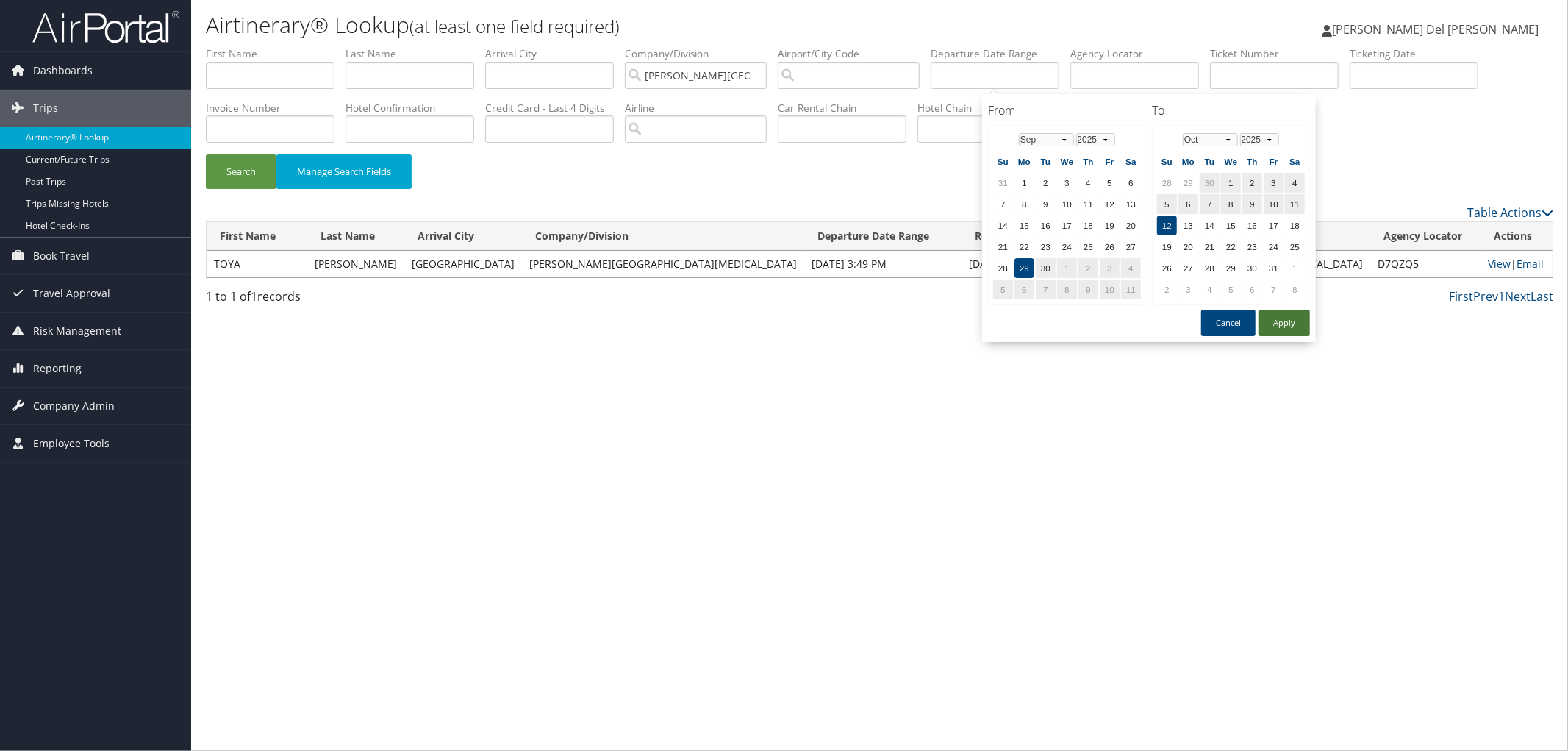
click at [1281, 321] on button "Apply" at bounding box center [1284, 322] width 52 height 26
type input "09/29/2025 - 10/12/2025"
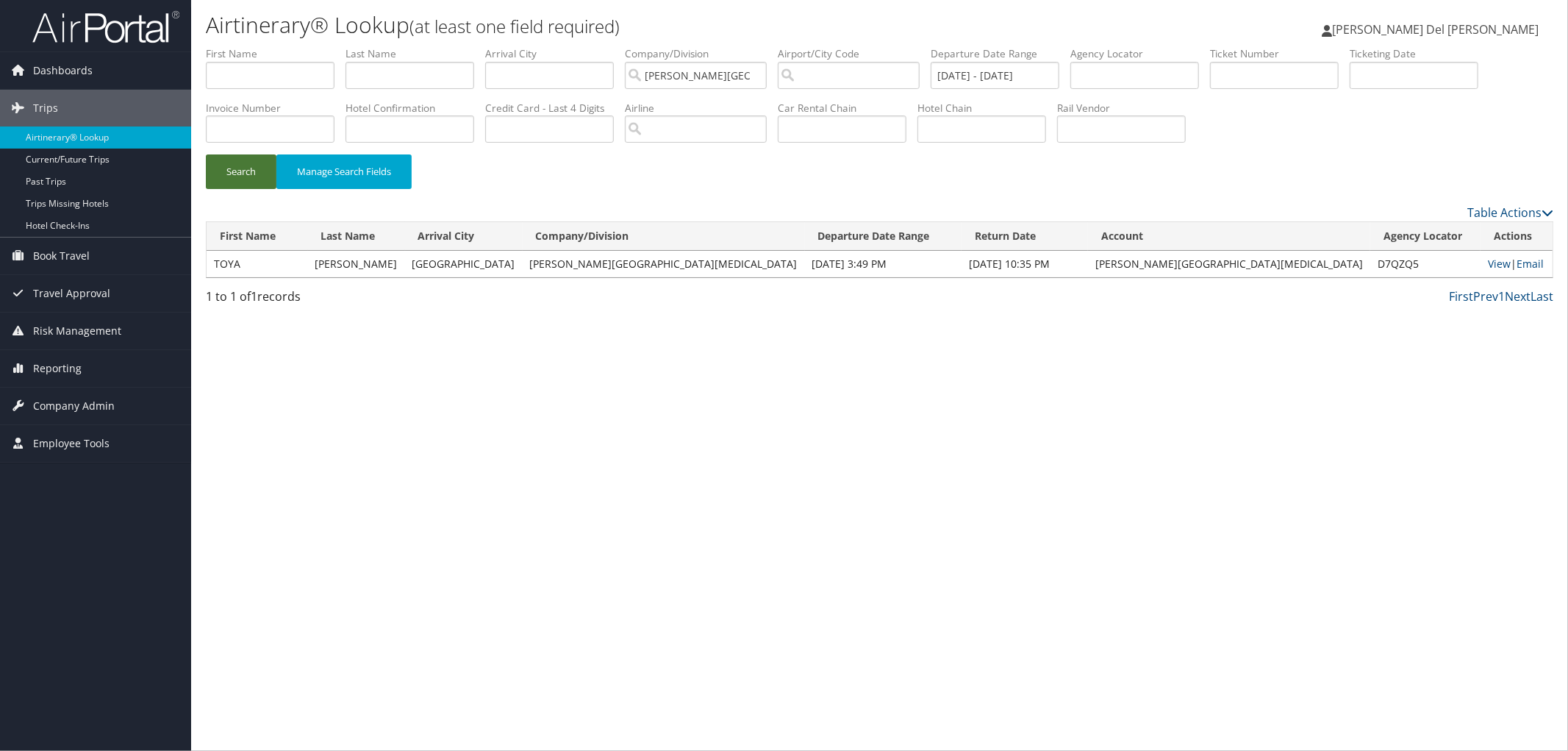
click at [253, 179] on button "Search" at bounding box center [241, 172] width 71 height 35
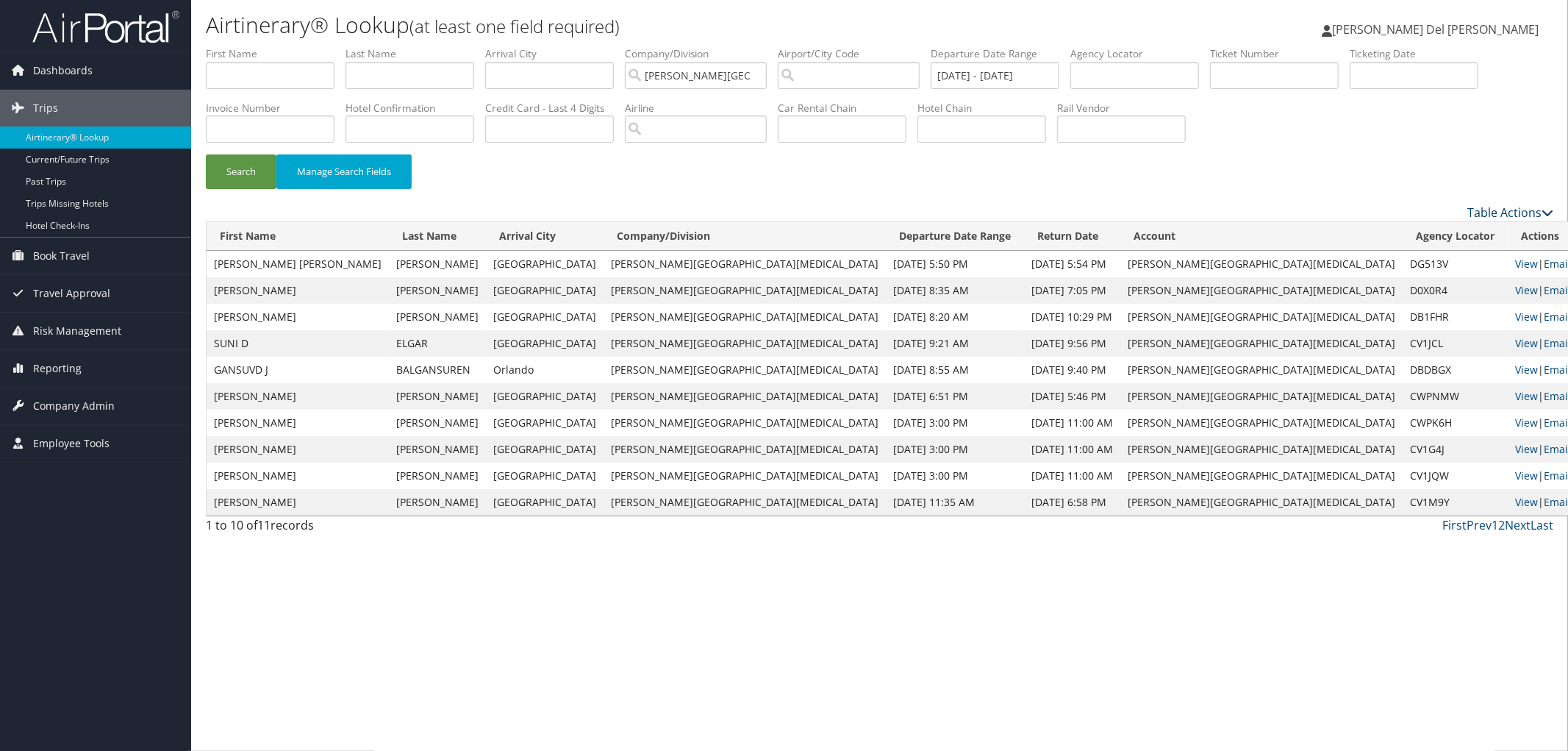
click at [1498, 220] on link "Table Actions" at bounding box center [1510, 213] width 86 height 16
click at [1427, 248] on link "Download Report" at bounding box center [1450, 247] width 193 height 25
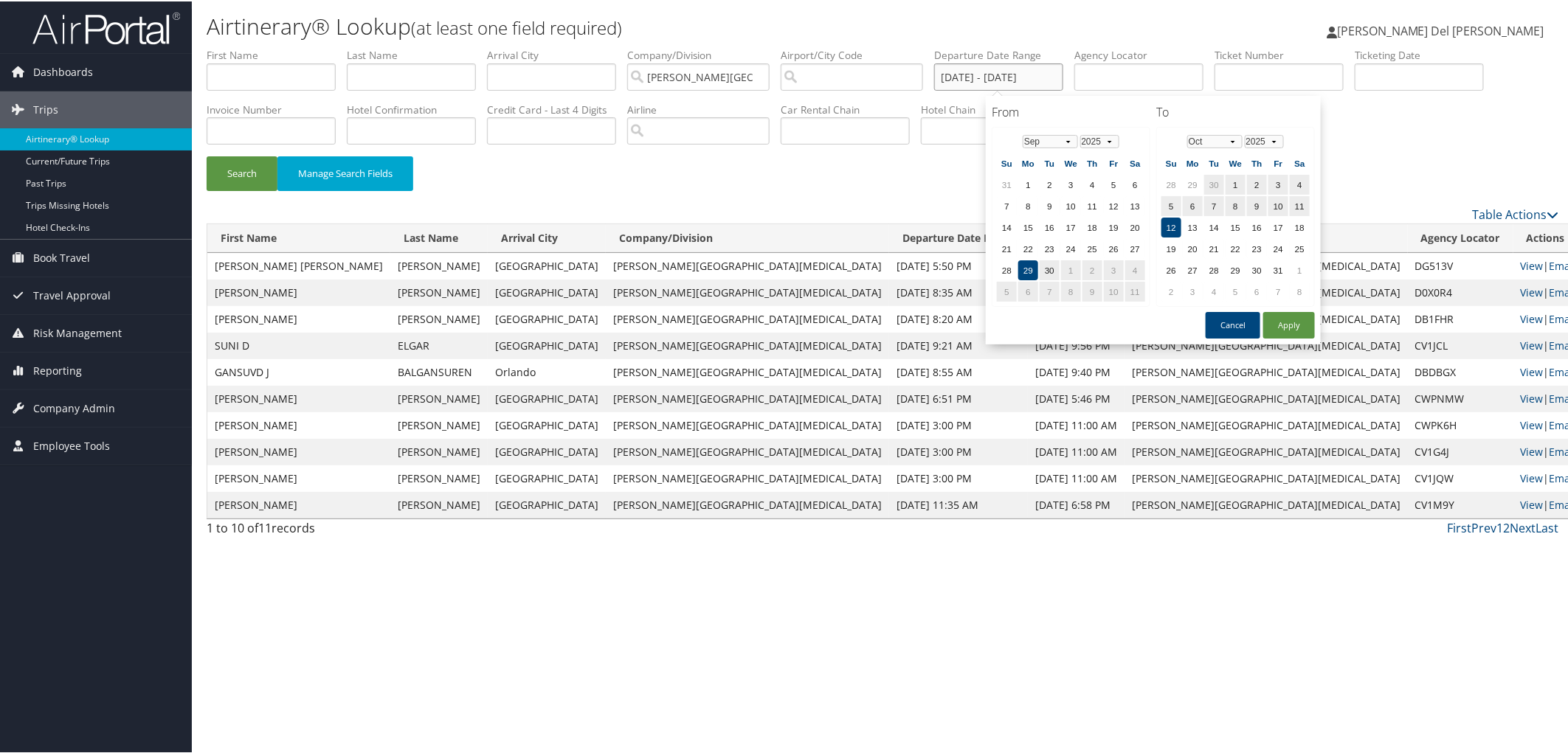
click at [1038, 72] on input "09/29/2025 - 10/12/2025" at bounding box center [999, 75] width 129 height 27
click at [1228, 143] on select "Jan Feb Mar Apr May Jun Jul Aug Sep Oct Nov Dec" at bounding box center [1215, 140] width 55 height 13
click at [1228, 139] on select "Jan Feb Mar Apr May Jun Jul Aug Sep Oct Nov Dec" at bounding box center [1215, 140] width 55 height 13
click at [1273, 141] on select "2025 2026 2027 2028 2029 2030" at bounding box center [1263, 140] width 39 height 13
drag, startPoint x: 1285, startPoint y: 321, endPoint x: 1282, endPoint y: 329, distance: 8.5
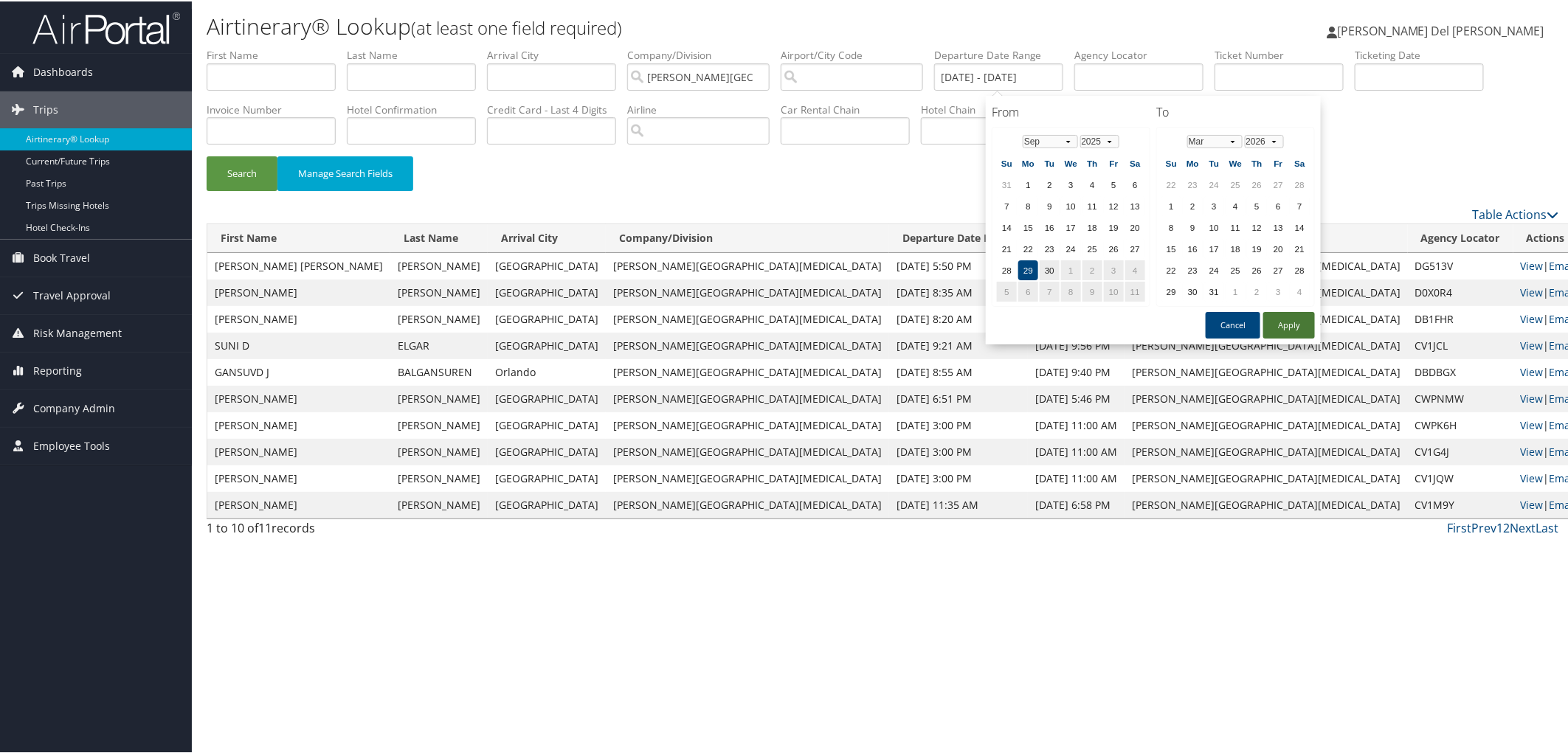
click at [1286, 322] on button "Apply" at bounding box center [1289, 323] width 52 height 26
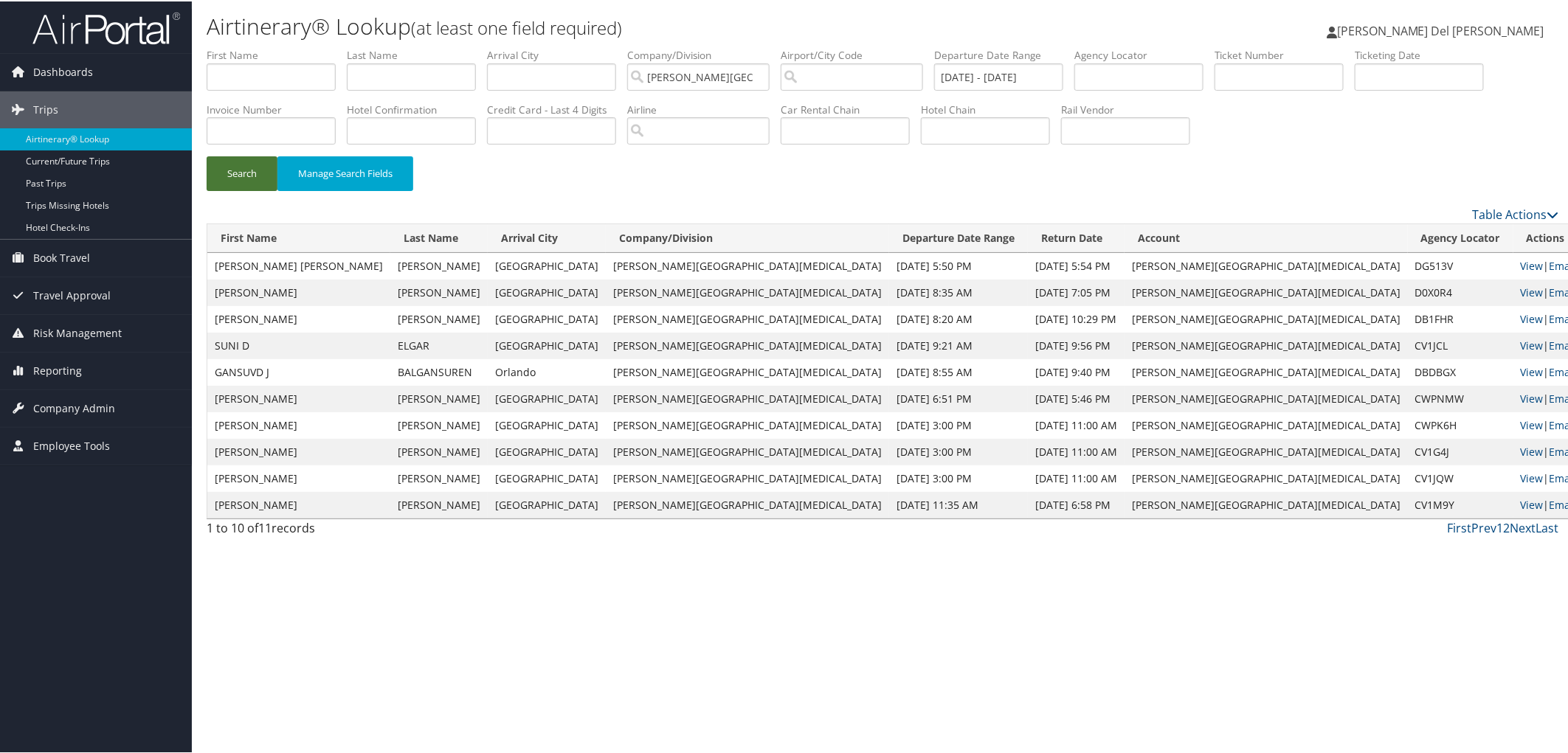
click at [232, 177] on button "Search" at bounding box center [242, 172] width 71 height 35
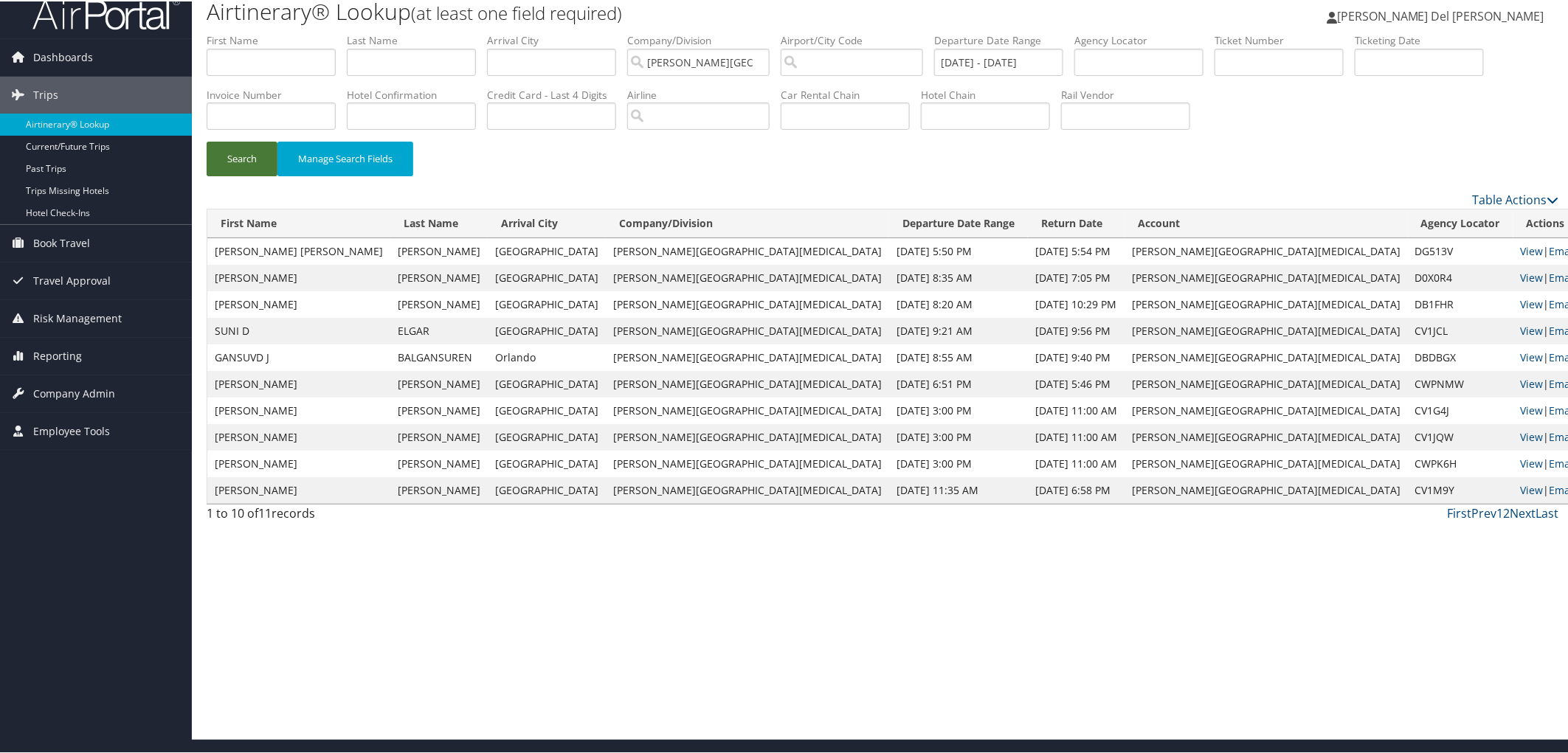
scroll to position [18, 0]
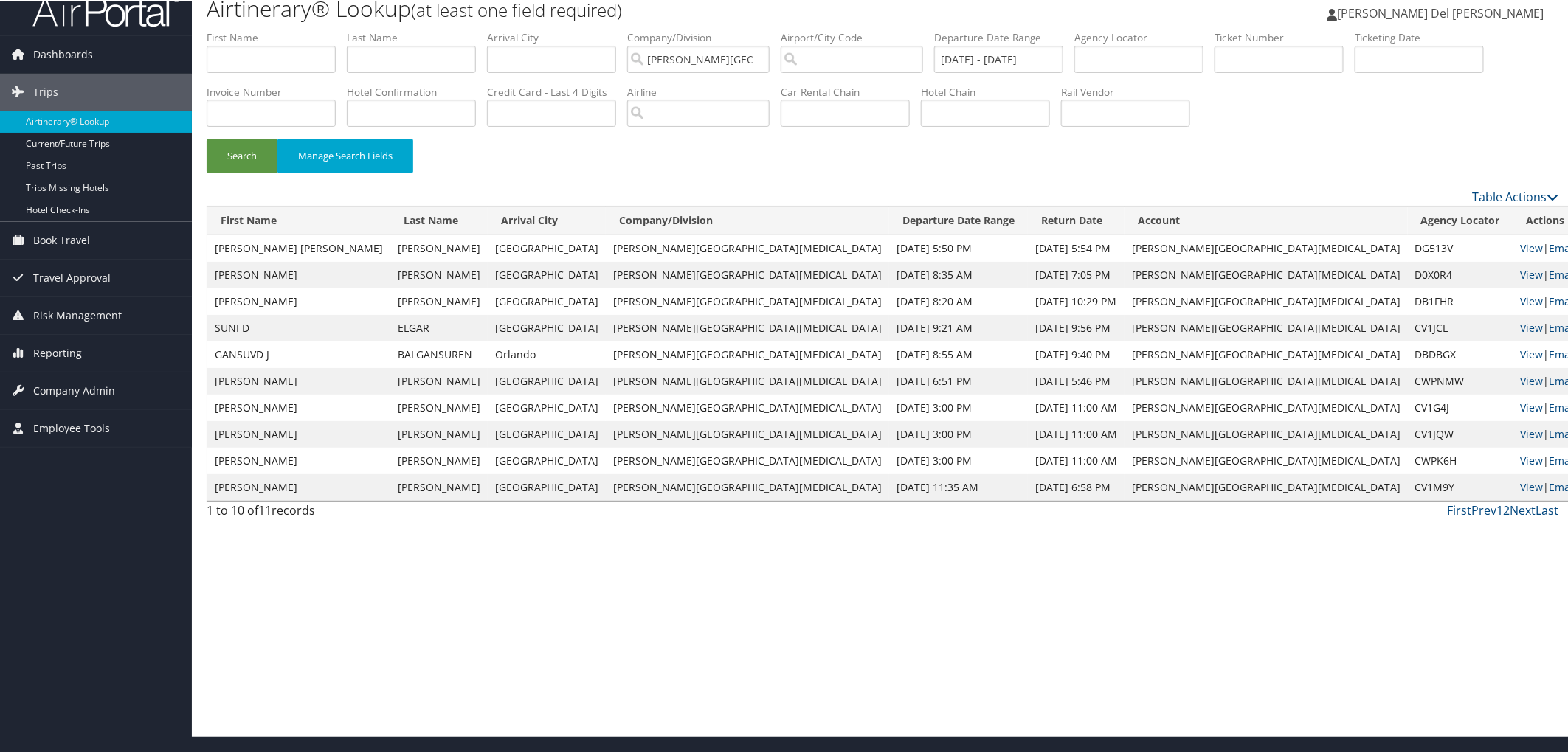
click at [314, 252] on td "CARRIE ANNE" at bounding box center [299, 247] width 183 height 26
drag, startPoint x: 1526, startPoint y: 541, endPoint x: 1518, endPoint y: 539, distance: 8.2
click at [1522, 517] on link "Next" at bounding box center [1523, 509] width 26 height 16
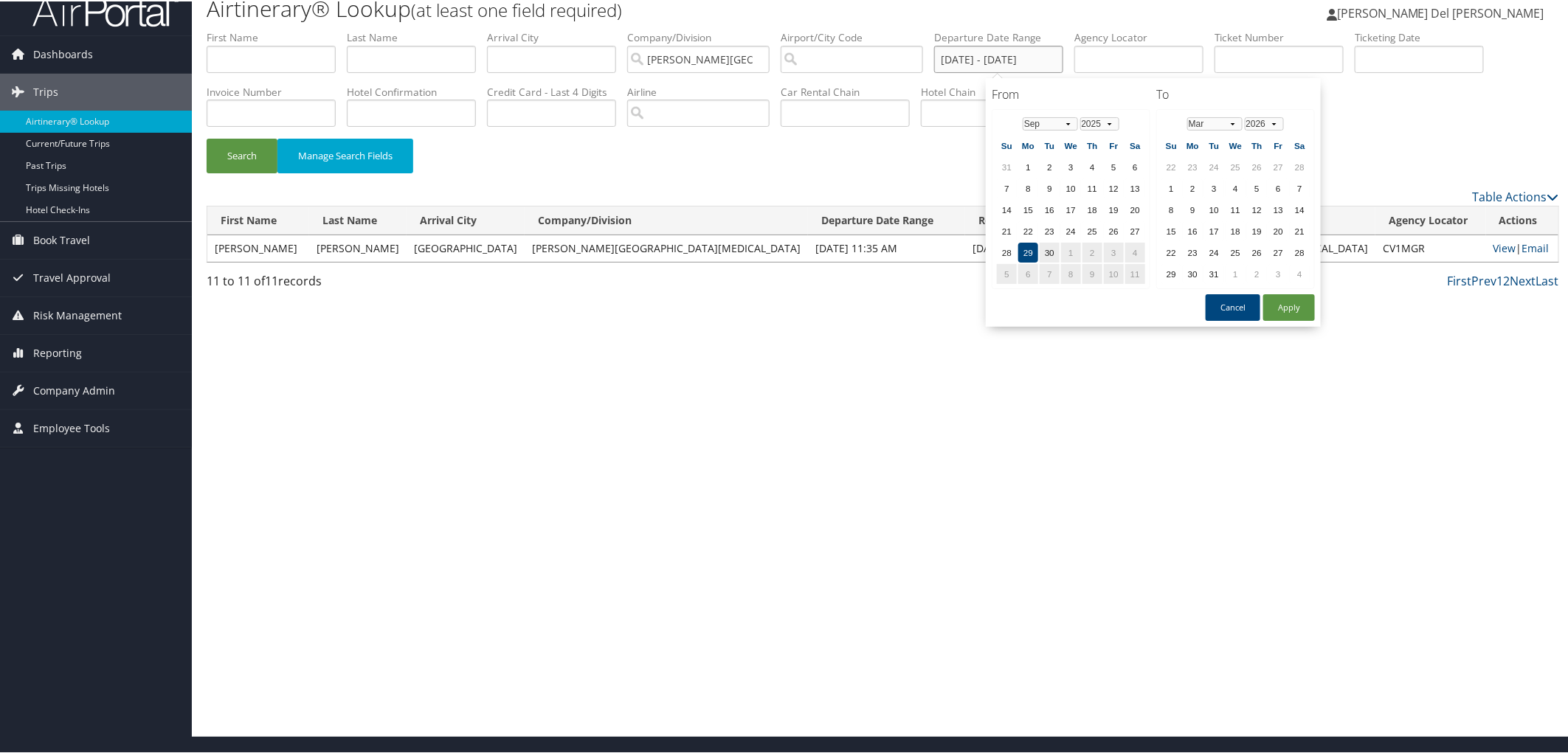
drag, startPoint x: 1118, startPoint y: 53, endPoint x: 839, endPoint y: 81, distance: 280.4
click at [844, 29] on ul "First Name Last Name Departure City Arrival City Company/Division Fred Hutchins…" at bounding box center [882, 29] width 1353 height 0
click at [1178, 65] on input "text" at bounding box center [1139, 58] width 129 height 27
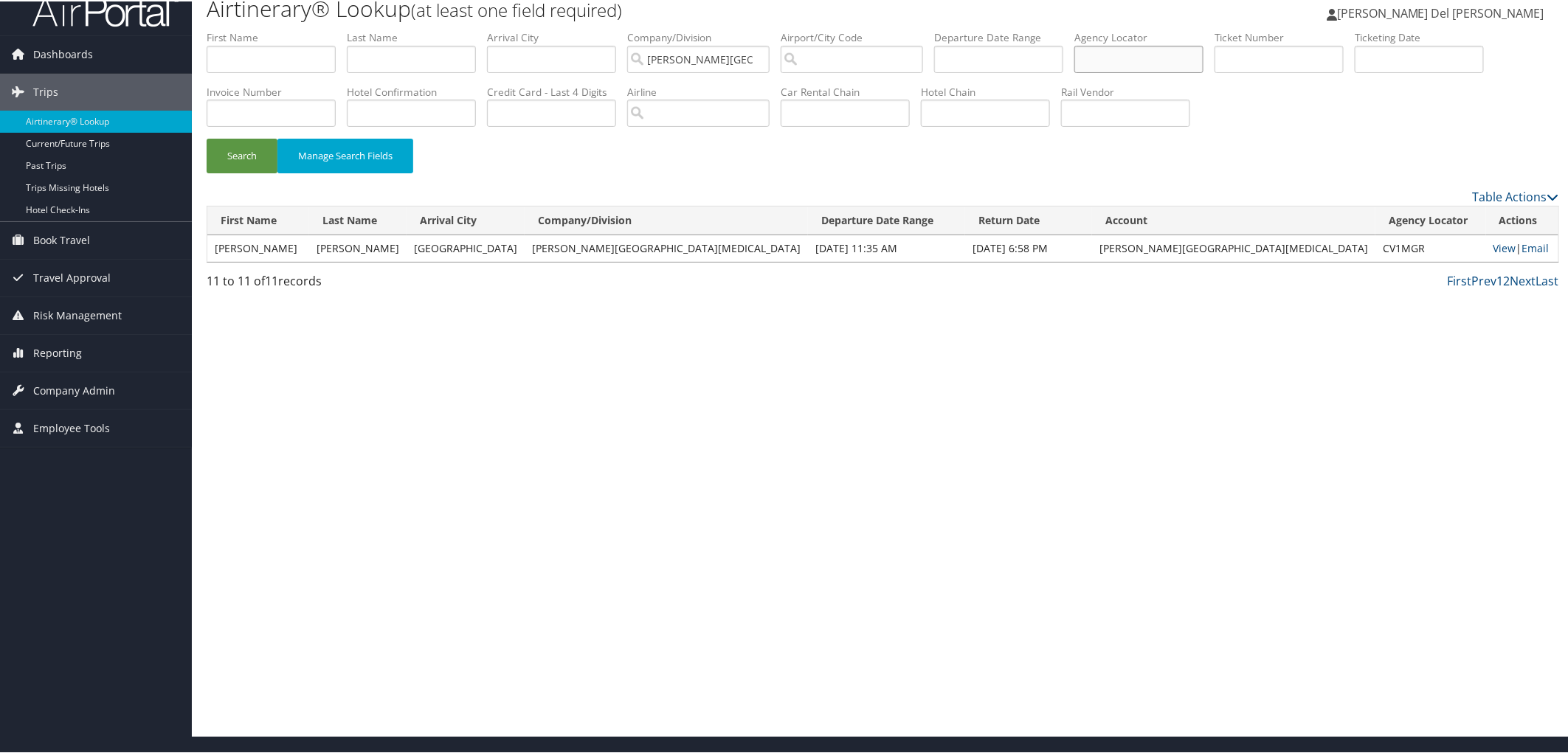
paste input "CV1JQW"
click at [212, 161] on button "Search" at bounding box center [242, 154] width 71 height 35
click at [1494, 254] on link "View" at bounding box center [1505, 247] width 23 height 14
drag, startPoint x: 1188, startPoint y: 59, endPoint x: 1104, endPoint y: 66, distance: 84.3
click at [1107, 29] on ul "First Name Last Name Departure City Arrival City Company/Division Fred Hutchins…" at bounding box center [882, 29] width 1353 height 0
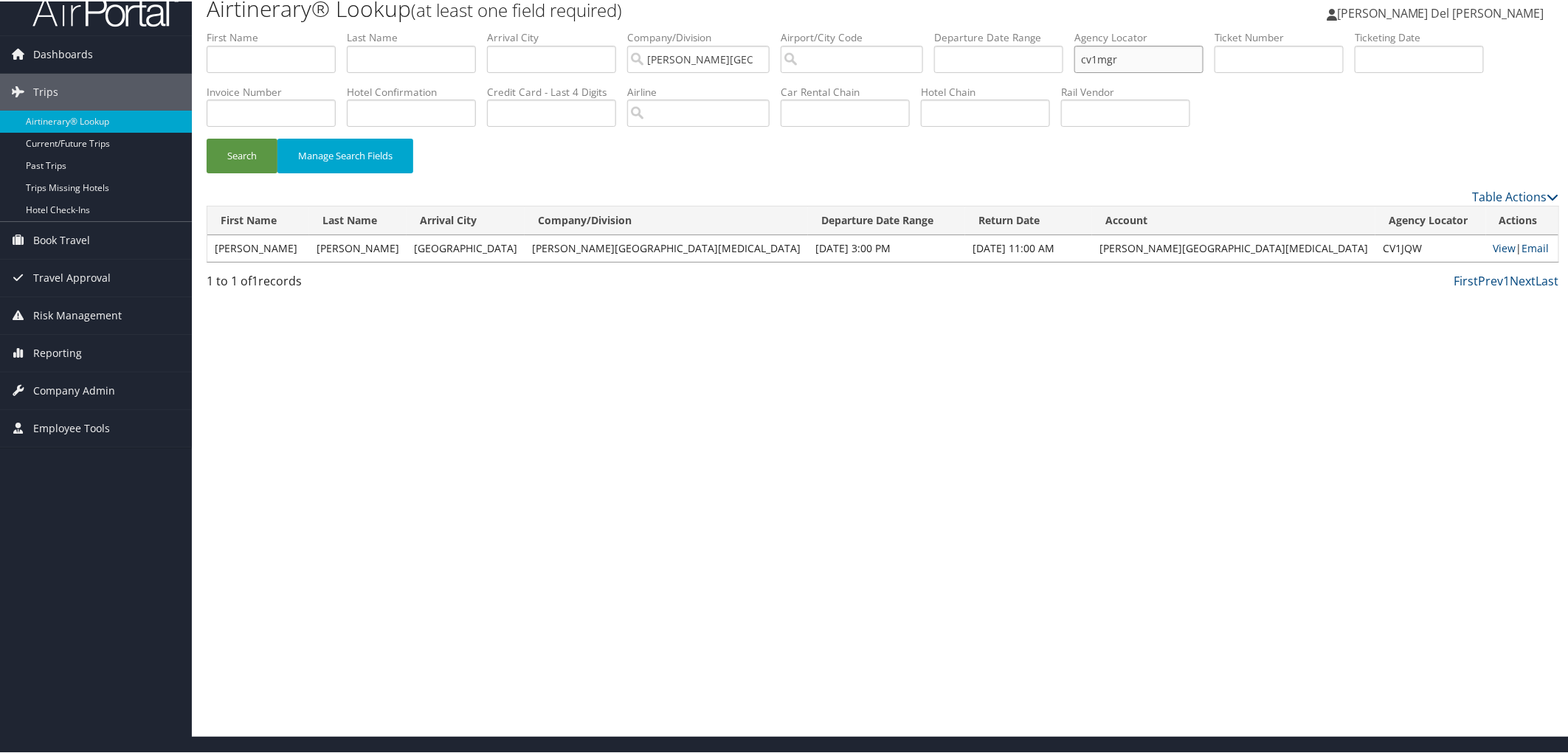
type input "cv1mgr"
click at [206, 137] on button "Search" at bounding box center [242, 154] width 71 height 35
click at [1494, 254] on link "View" at bounding box center [1505, 247] width 23 height 14
drag, startPoint x: 1189, startPoint y: 60, endPoint x: 1016, endPoint y: 80, distance: 174.2
click at [1027, 29] on ul "First Name Last Name Departure City Arrival City Company/Division Fred Hutchins…" at bounding box center [882, 29] width 1353 height 0
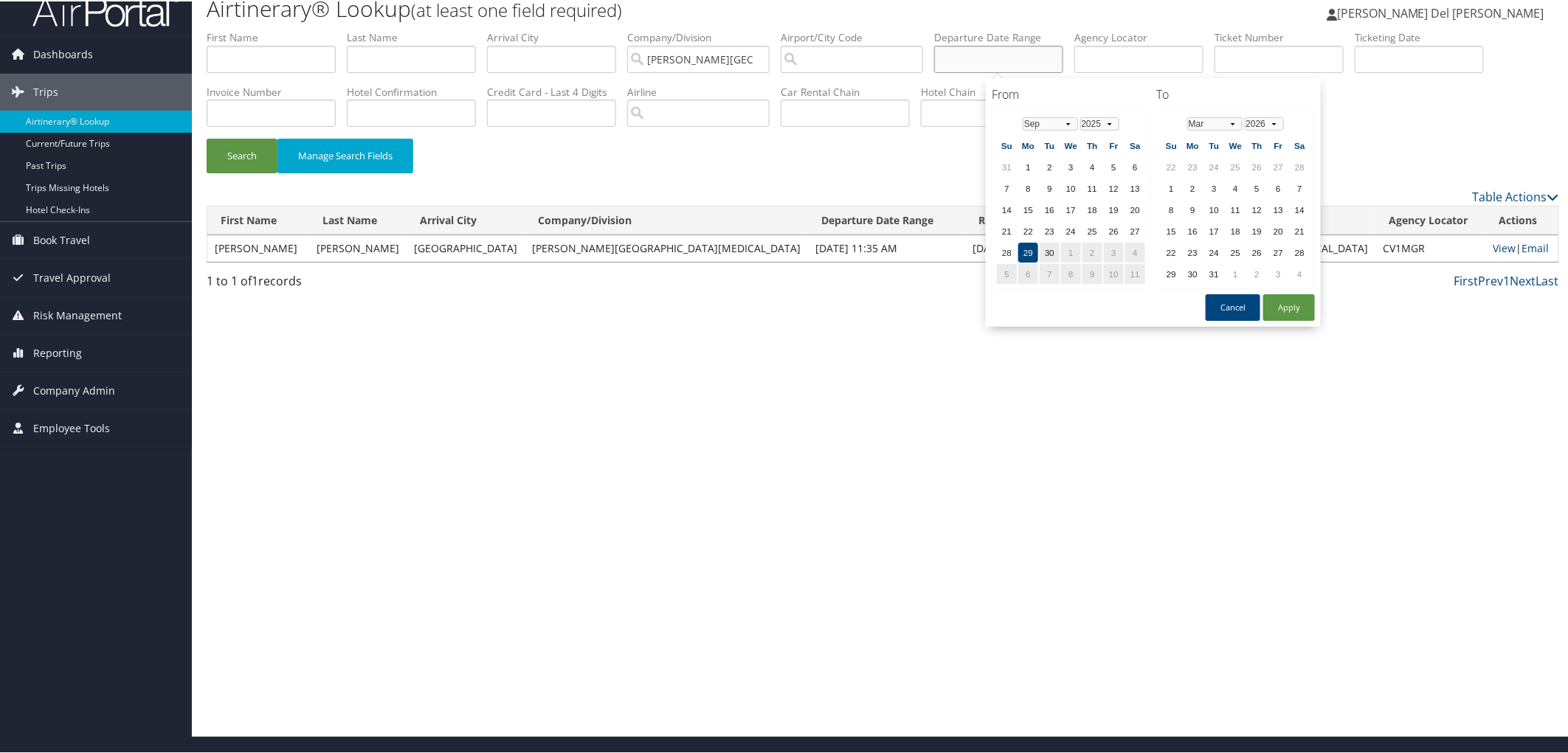
click at [1031, 60] on input "text" at bounding box center [999, 58] width 129 height 27
click at [1029, 247] on td "29" at bounding box center [1028, 251] width 20 height 20
click at [1233, 119] on select "Jan Feb Mar Apr May Jun Jul Aug Sep Oct Nov Dec" at bounding box center [1215, 122] width 55 height 13
click at [1274, 305] on button "Apply" at bounding box center [1289, 306] width 52 height 26
click at [1036, 57] on input "09/29/2025 - 10/12/2025" at bounding box center [999, 58] width 129 height 27
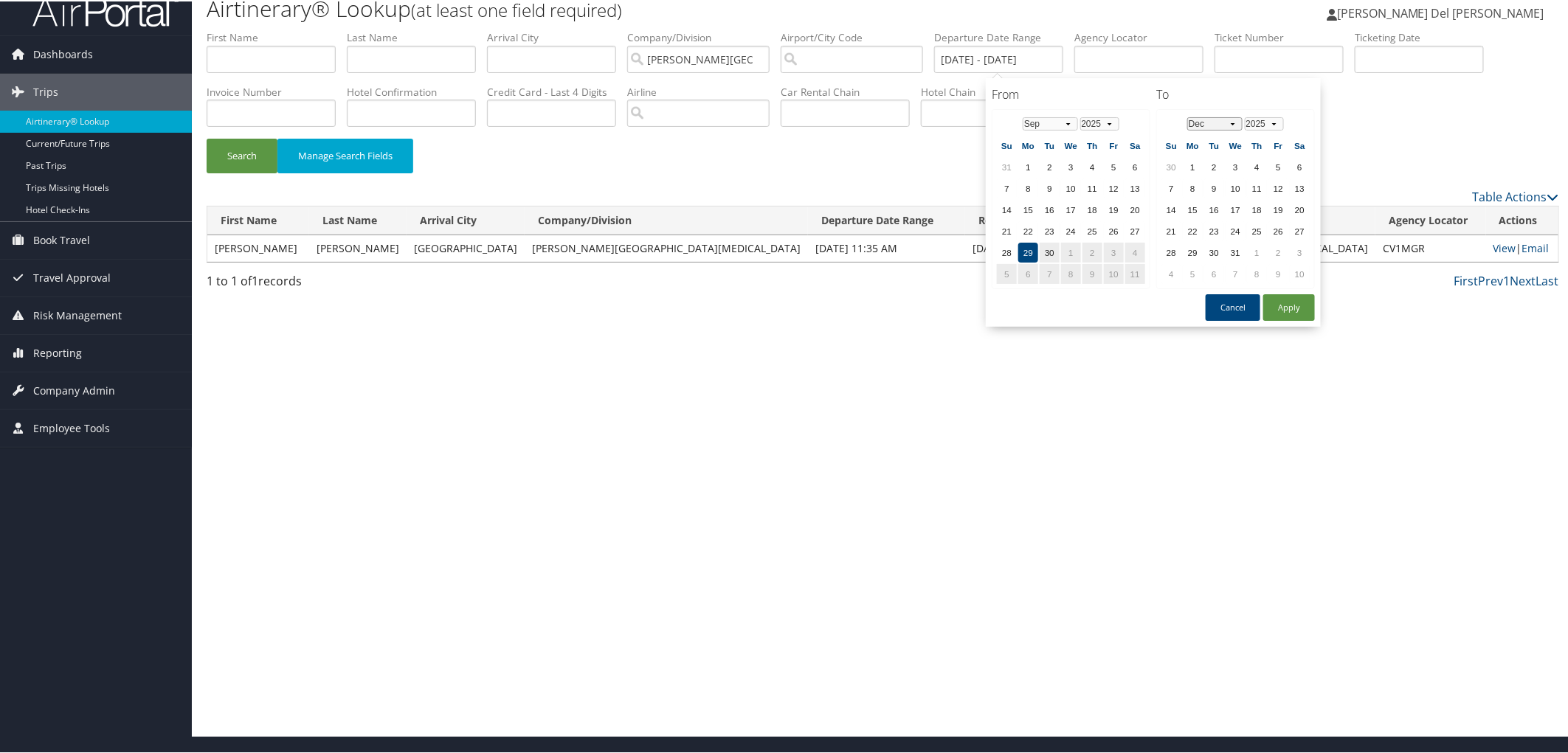
click at [1229, 120] on select "Jan Feb Mar Apr May Jun Jul Aug Sep Oct Nov Dec" at bounding box center [1215, 122] width 55 height 13
click at [1229, 120] on select "Jan Feb Mar Apr May Jun Jul Aug Sep Oct Nov Dec" at bounding box center [1215, 122] width 55 height 13
click at [1273, 124] on select "2025 2026 2027 2028 2029 2030" at bounding box center [1263, 122] width 39 height 13
click at [1212, 262] on td "31" at bounding box center [1214, 272] width 20 height 20
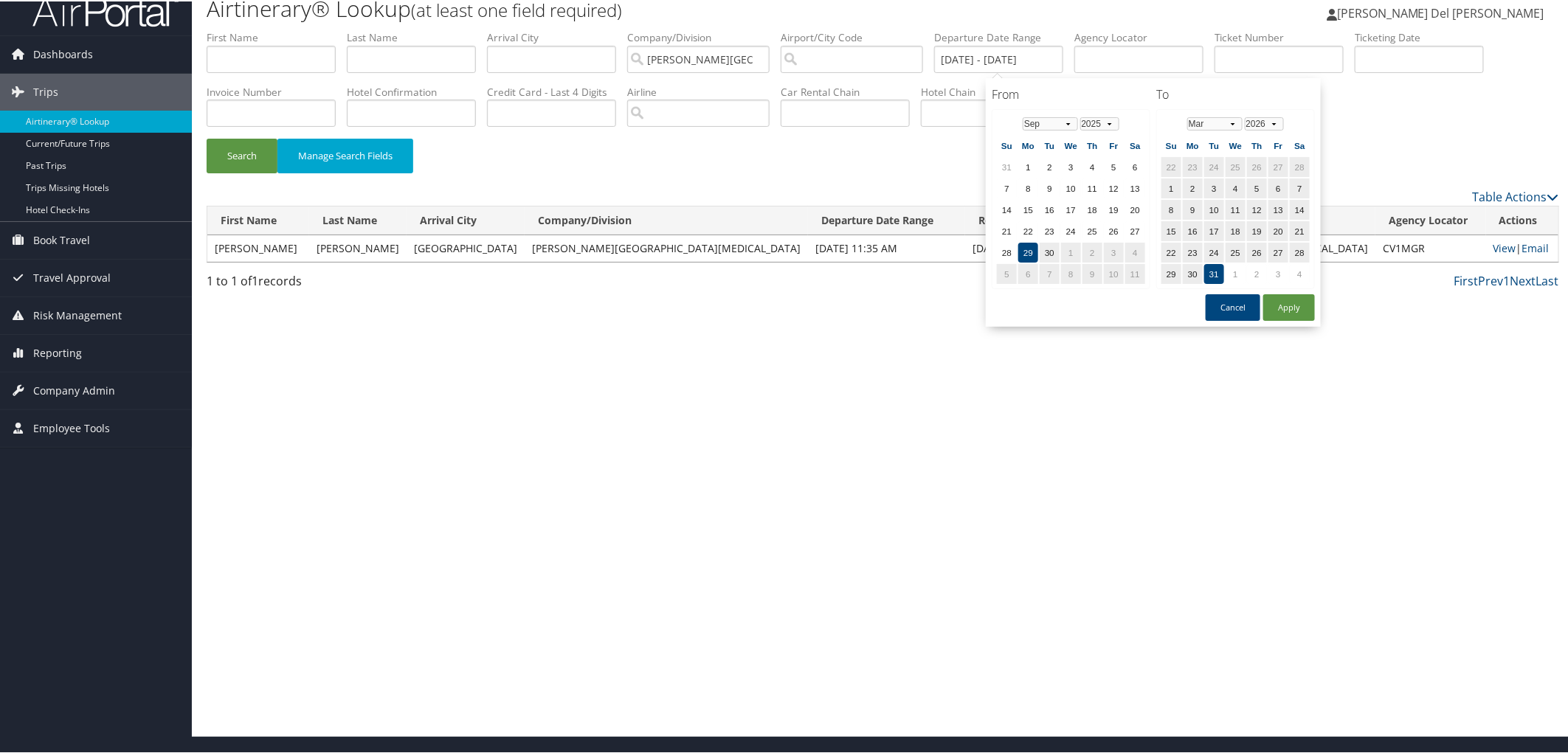
click at [1211, 267] on td "31" at bounding box center [1214, 272] width 20 height 20
click at [1230, 126] on select "Jan Feb Mar Apr May Jun Jul Aug Sep Oct Nov Dec" at bounding box center [1215, 122] width 55 height 13
click at [1267, 126] on select "2025 2026 2027 2028 2029 2030 2031" at bounding box center [1263, 122] width 39 height 13
click at [1235, 241] on td "31" at bounding box center [1235, 251] width 20 height 20
click at [1278, 303] on button "Apply" at bounding box center [1289, 306] width 52 height 26
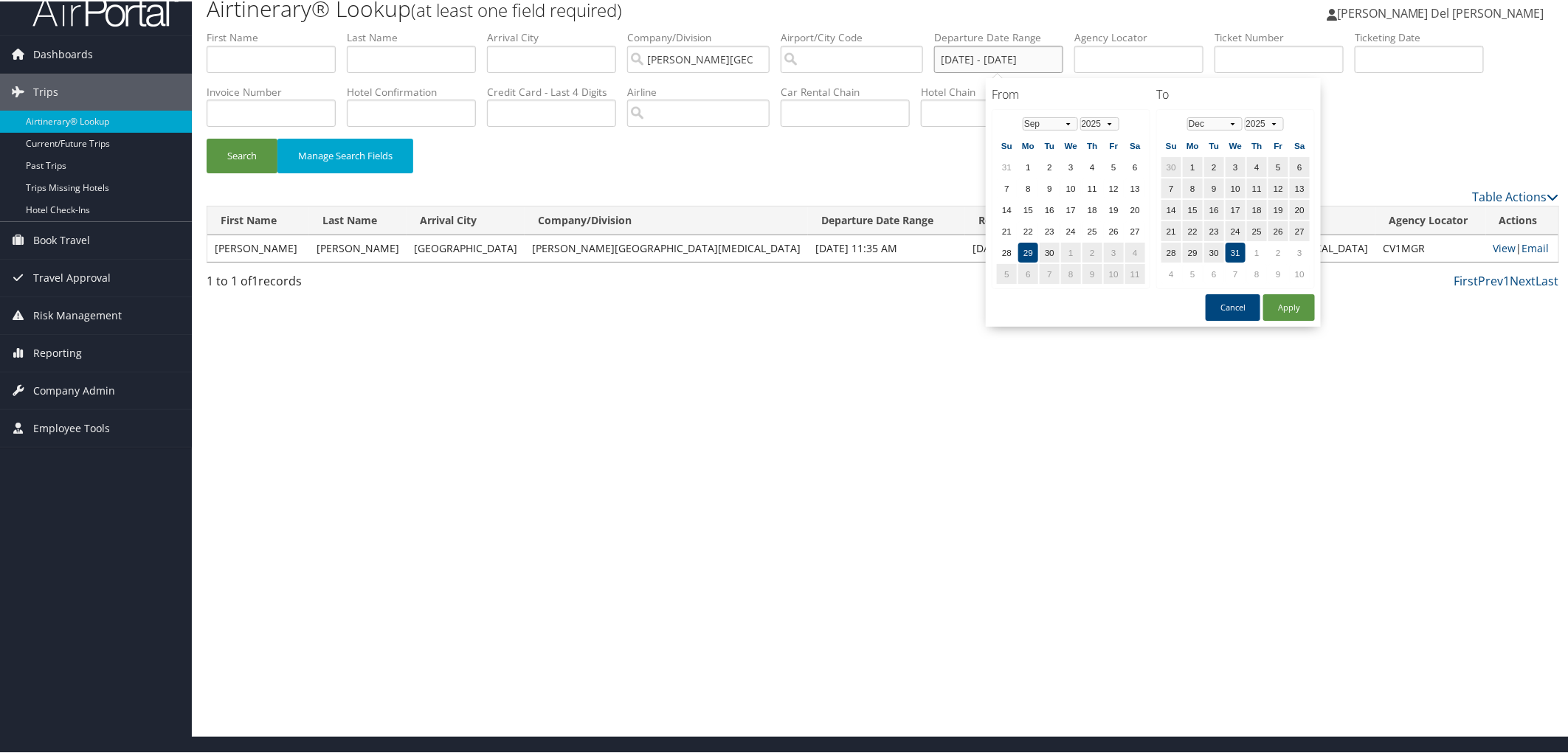
click at [1063, 59] on input "09/29/2025 - 12/31/2025" at bounding box center [999, 58] width 129 height 27
click at [1227, 120] on select "Jan Feb Mar Apr May Jun Jul Aug Sep Oct Nov Dec" at bounding box center [1215, 122] width 55 height 13
click at [1267, 123] on select "2025 2026 2027 2028 2029 2030" at bounding box center [1263, 122] width 39 height 13
click at [1209, 268] on td "31" at bounding box center [1214, 272] width 20 height 20
click at [1292, 304] on button "Apply" at bounding box center [1289, 306] width 52 height 26
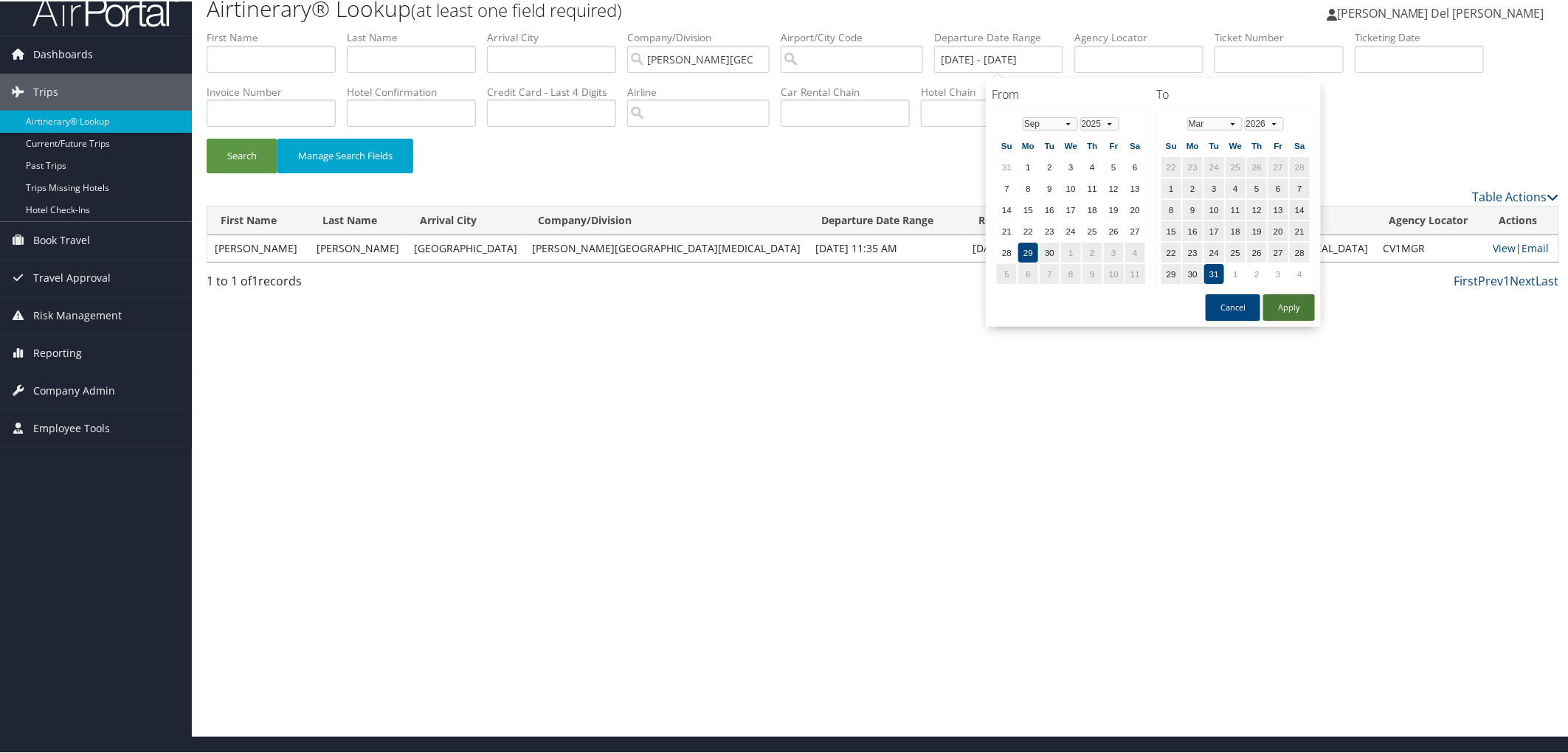
type input "09/29/2025 - 03/31/2026"
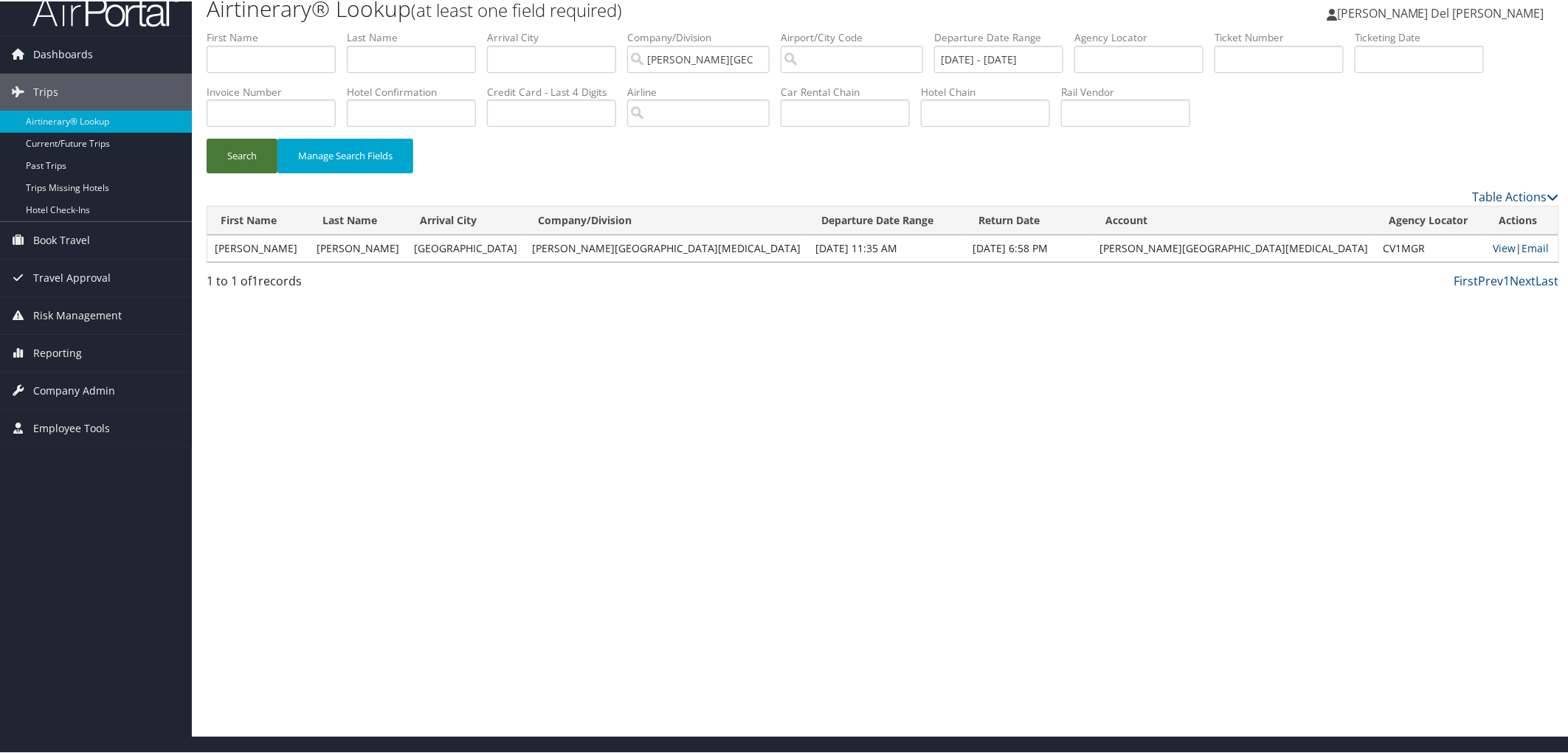
click at [234, 170] on button "Search" at bounding box center [242, 154] width 71 height 35
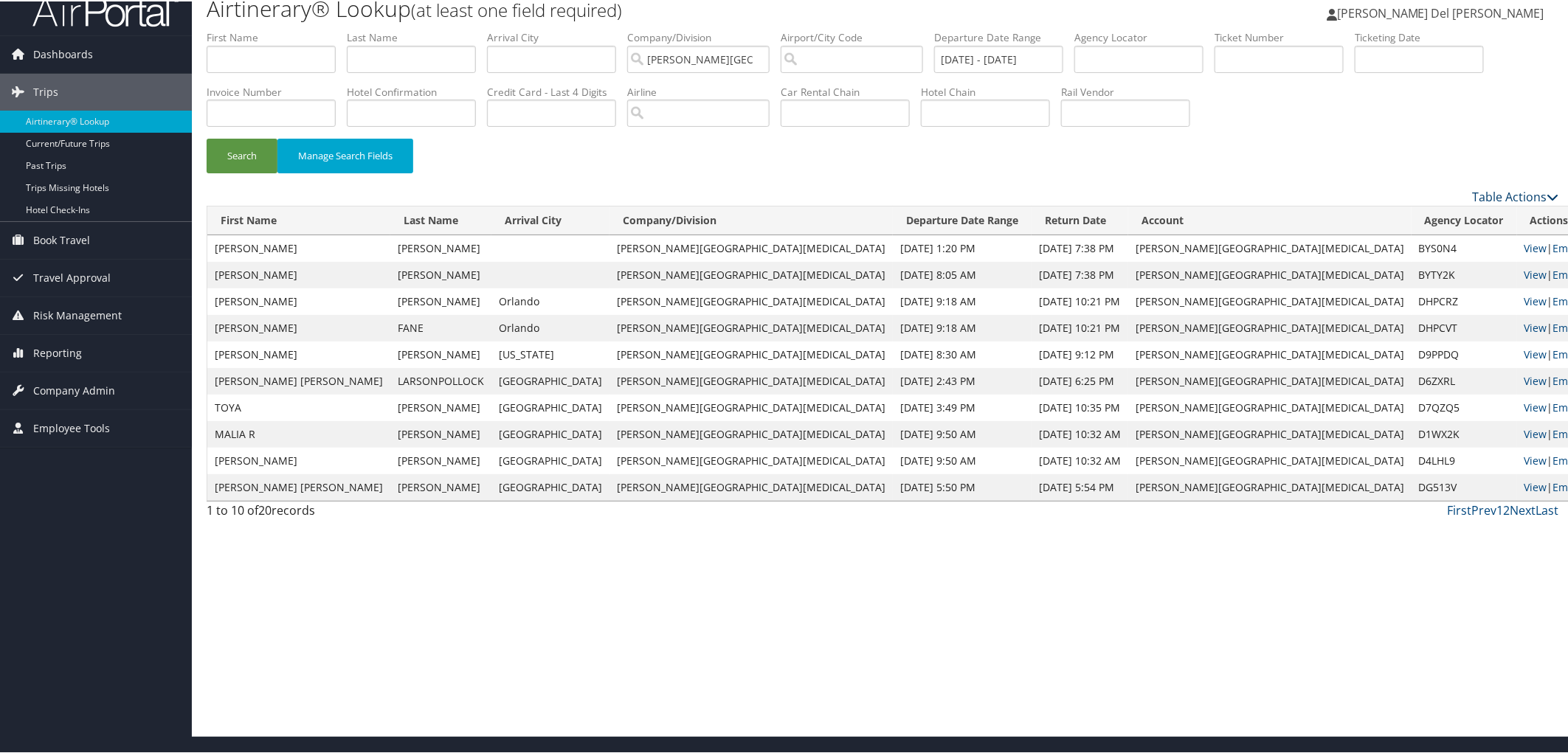
click at [1495, 200] on link "Table Actions" at bounding box center [1516, 195] width 87 height 16
click at [1410, 229] on link "Download Report" at bounding box center [1456, 230] width 194 height 25
click at [1203, 46] on input "text" at bounding box center [1139, 58] width 129 height 27
paste input "CV1JCL"
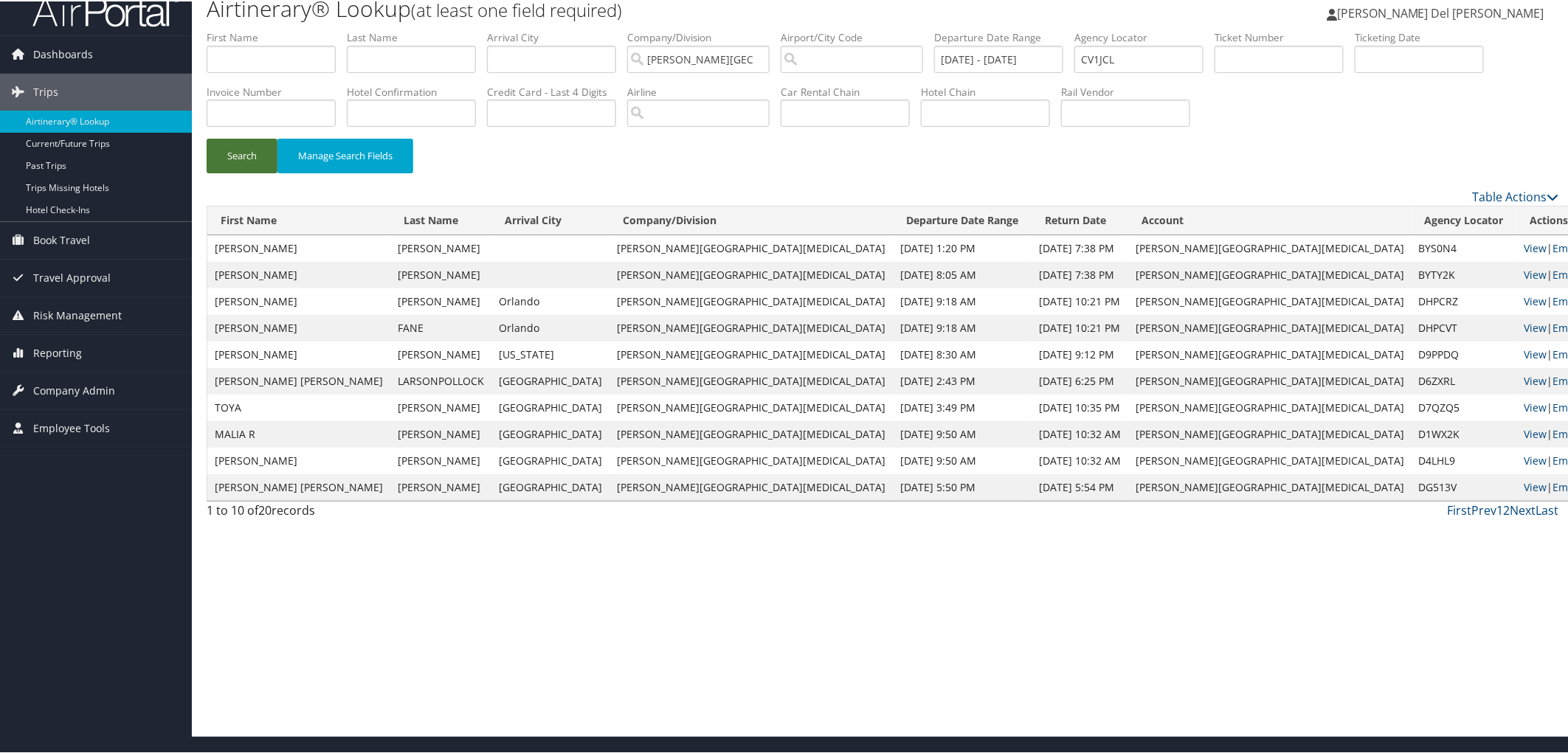
drag, startPoint x: 231, startPoint y: 165, endPoint x: 256, endPoint y: 182, distance: 30.2
click at [234, 165] on button "Search" at bounding box center [242, 154] width 71 height 35
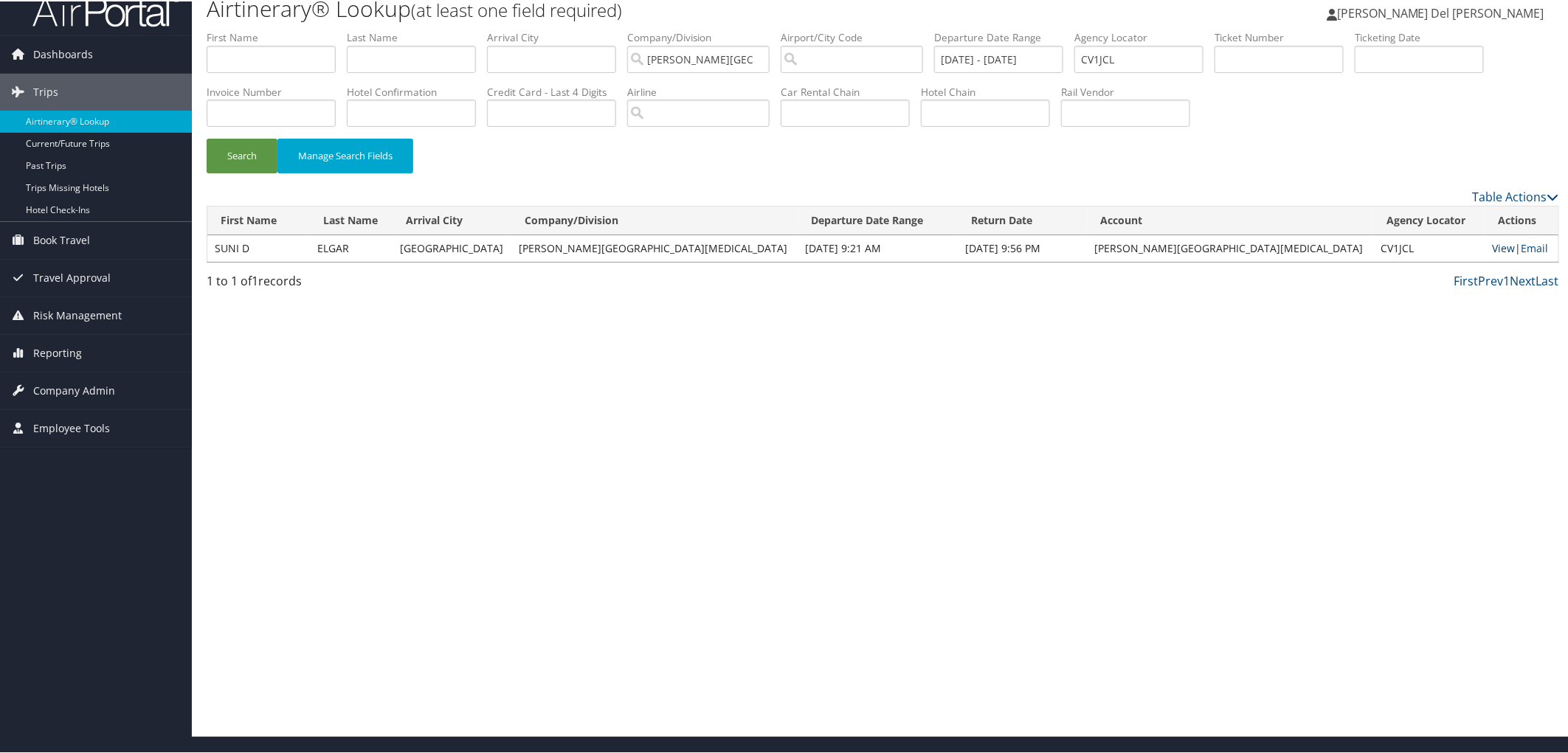
click at [1493, 254] on link "View" at bounding box center [1504, 247] width 23 height 14
drag, startPoint x: 1192, startPoint y: 62, endPoint x: 1039, endPoint y: 48, distance: 153.6
click at [1042, 29] on ul "First Name Last Name Departure City Arrival City Company/Division Fred Hutchins…" at bounding box center [882, 29] width 1353 height 0
paste input "BYTY2K"
click at [241, 164] on button "Search" at bounding box center [242, 154] width 71 height 35
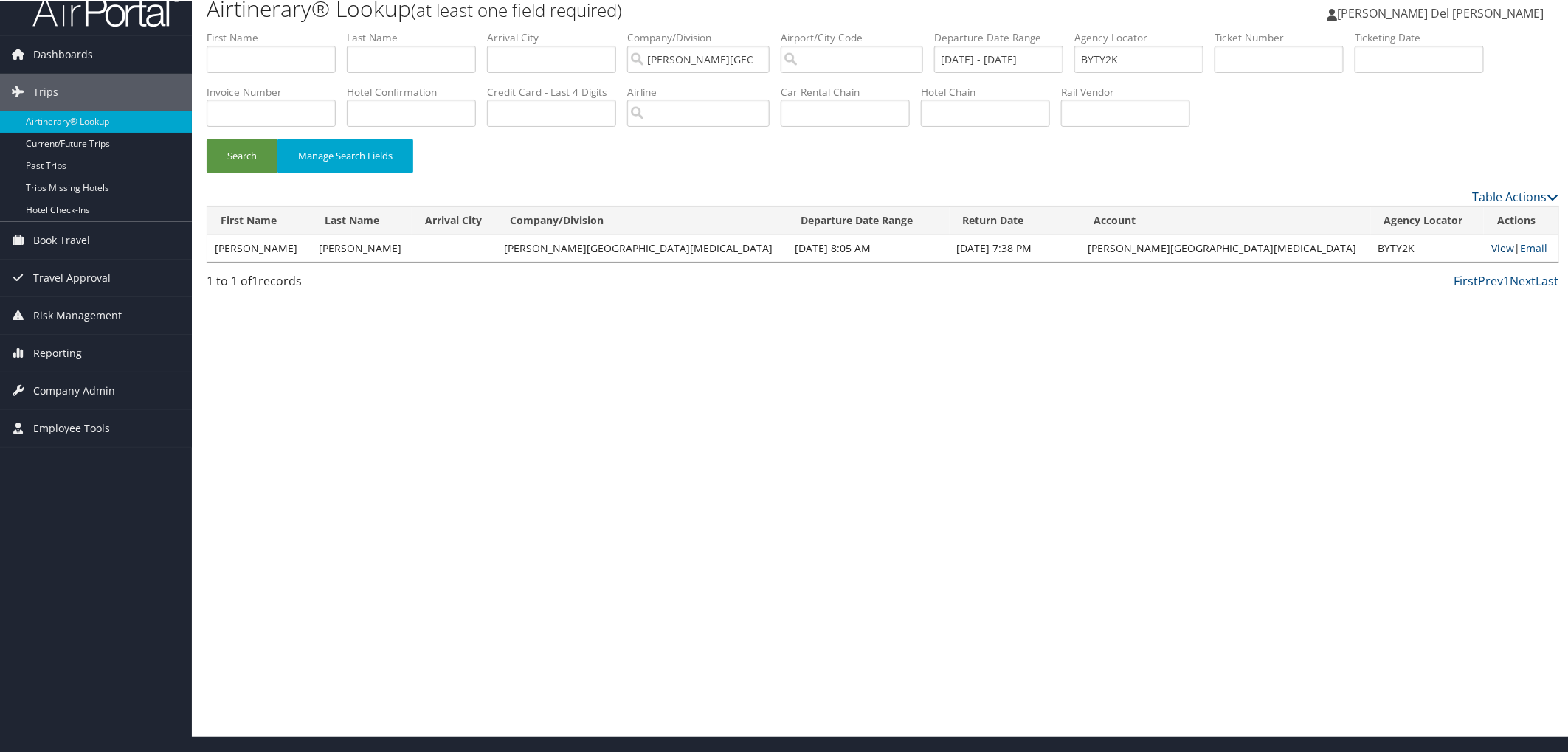
click at [1491, 254] on link "View" at bounding box center [1503, 247] width 23 height 14
drag, startPoint x: 1198, startPoint y: 61, endPoint x: 1074, endPoint y: 52, distance: 124.3
click at [1074, 29] on ul "First Name Last Name Departure City Arrival City Company/Division Fred Hutchins…" at bounding box center [882, 29] width 1353 height 0
paste input "DHPCVT"
click at [242, 159] on button "Search" at bounding box center [242, 154] width 71 height 35
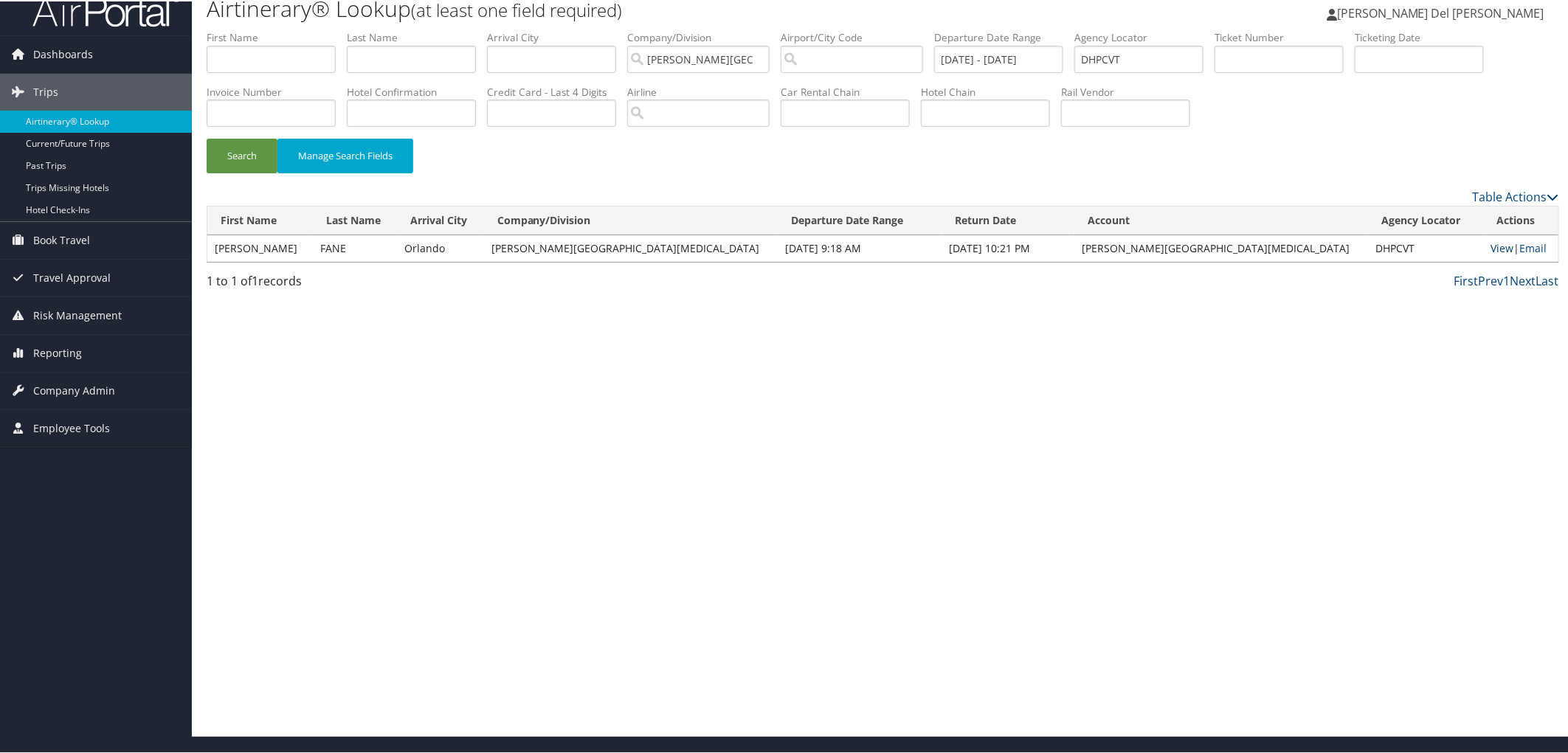
click at [1490, 254] on link "View" at bounding box center [1502, 247] width 23 height 14
drag, startPoint x: 1211, startPoint y: 53, endPoint x: 1034, endPoint y: 69, distance: 177.7
click at [1034, 29] on ul "First Name Last Name Departure City Arrival City Company/Division Fred Hutchins…" at bounding box center [882, 29] width 1353 height 0
paste input "BYS0N4"
type input "BYS0N4"
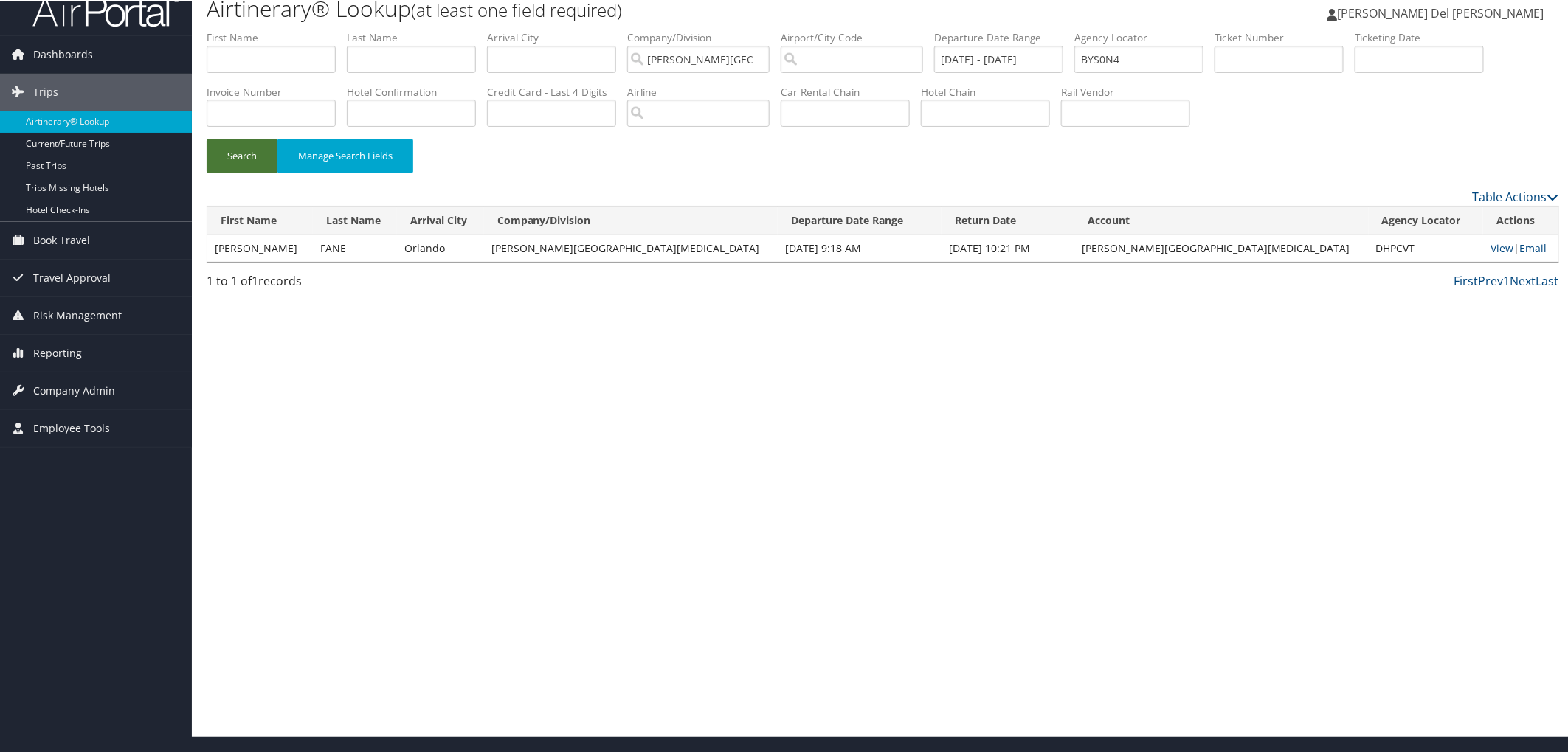
click at [242, 171] on button "Search" at bounding box center [242, 154] width 71 height 35
click at [1491, 254] on link "View" at bounding box center [1503, 247] width 23 height 14
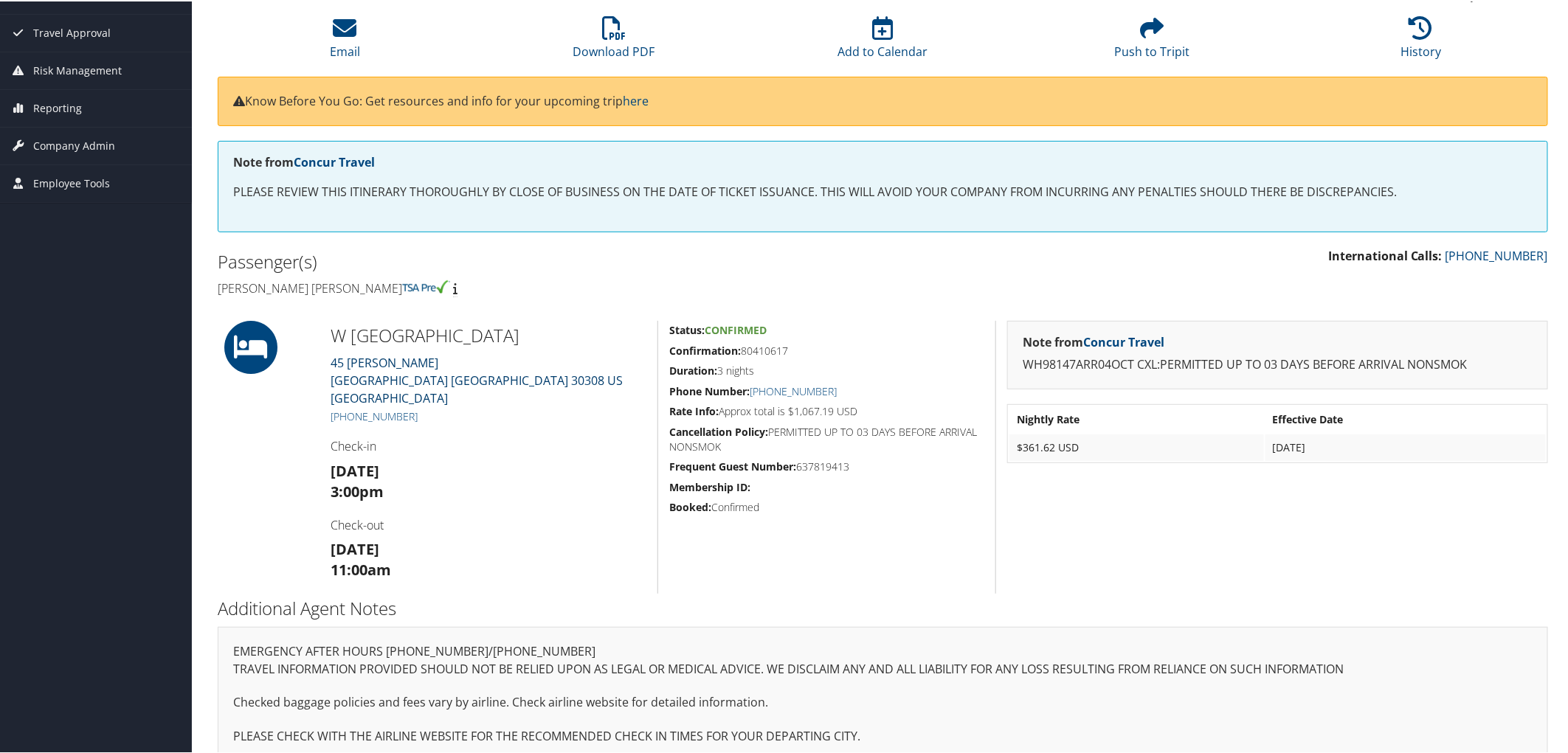
scroll to position [209, 0]
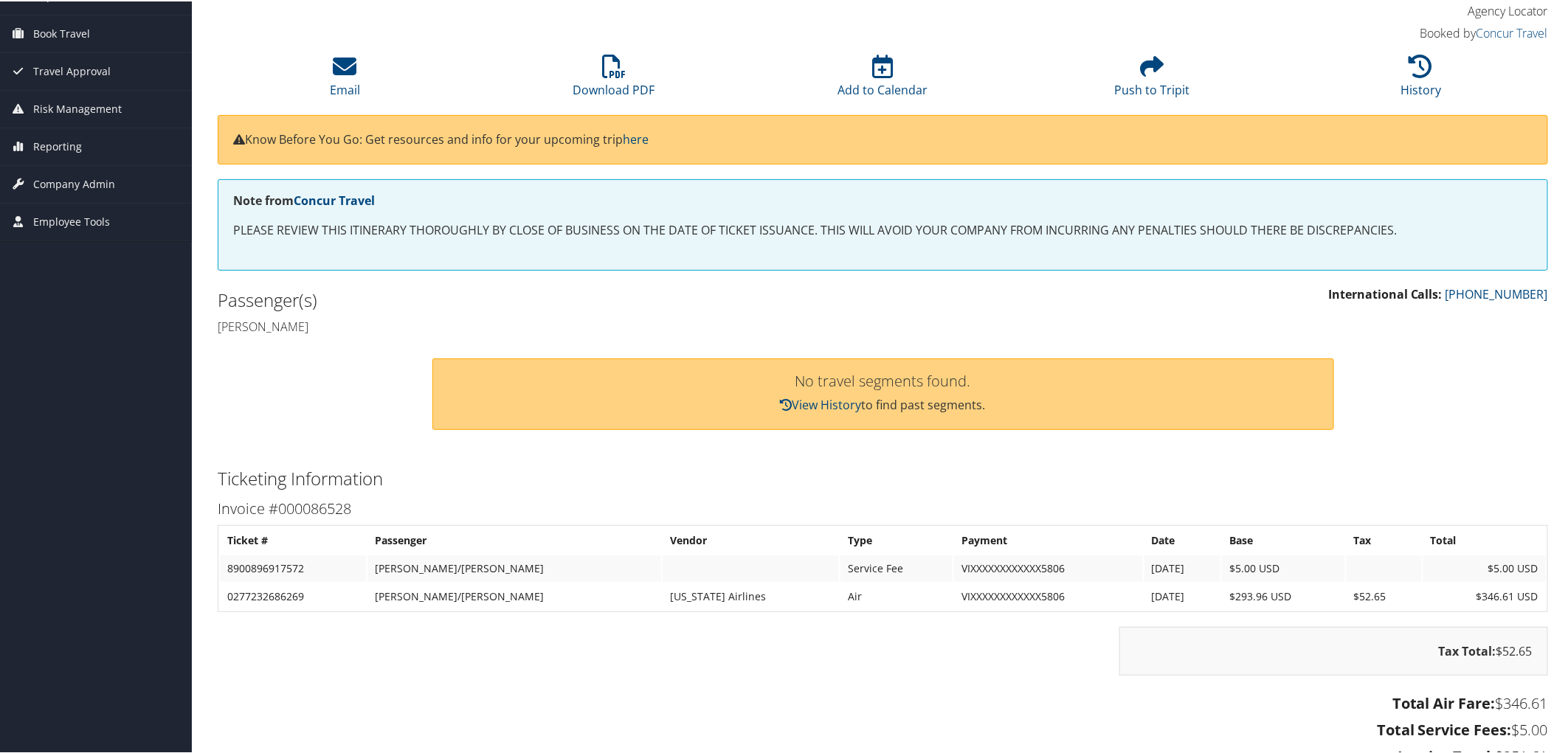
scroll to position [409, 0]
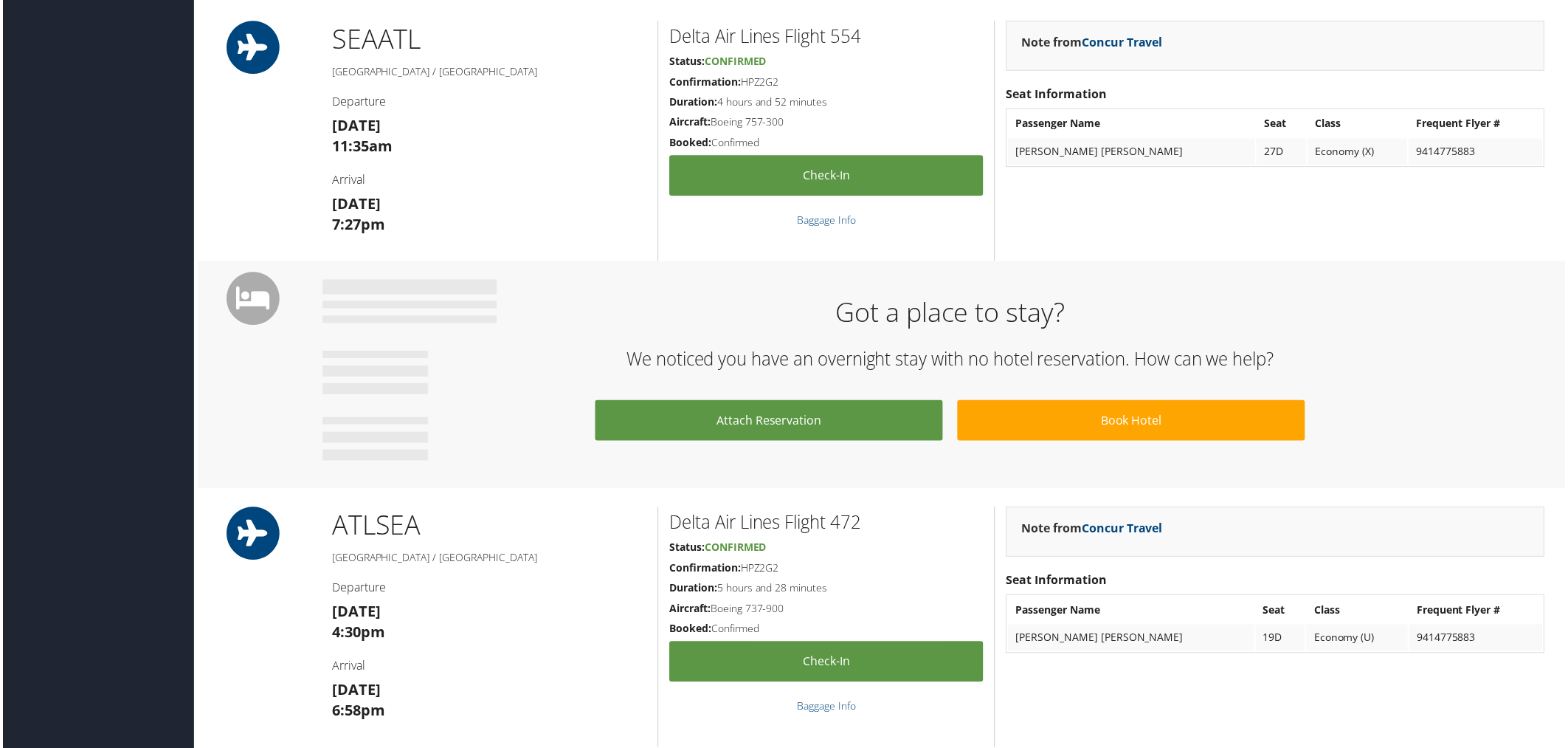
scroll to position [163, 0]
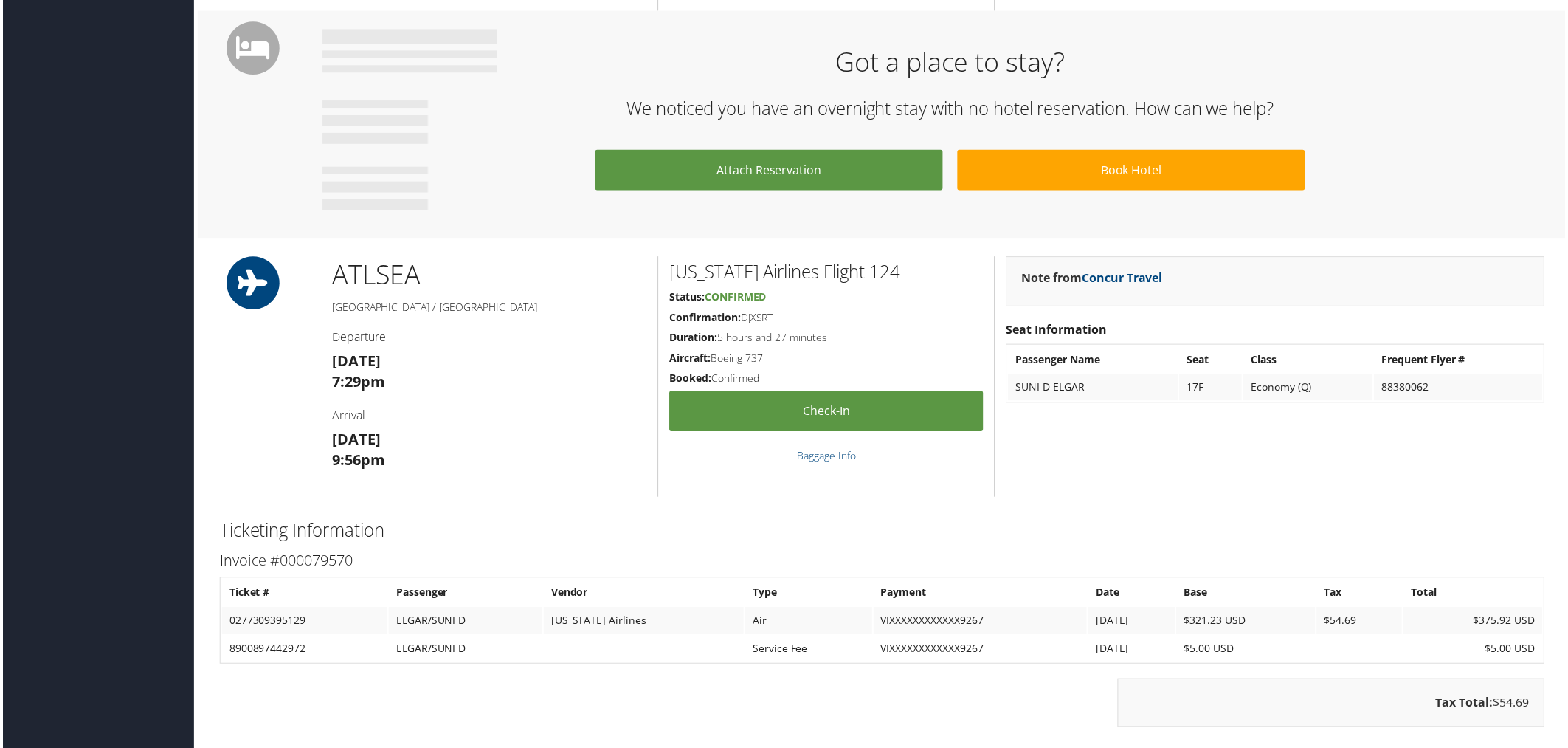
scroll to position [820, 0]
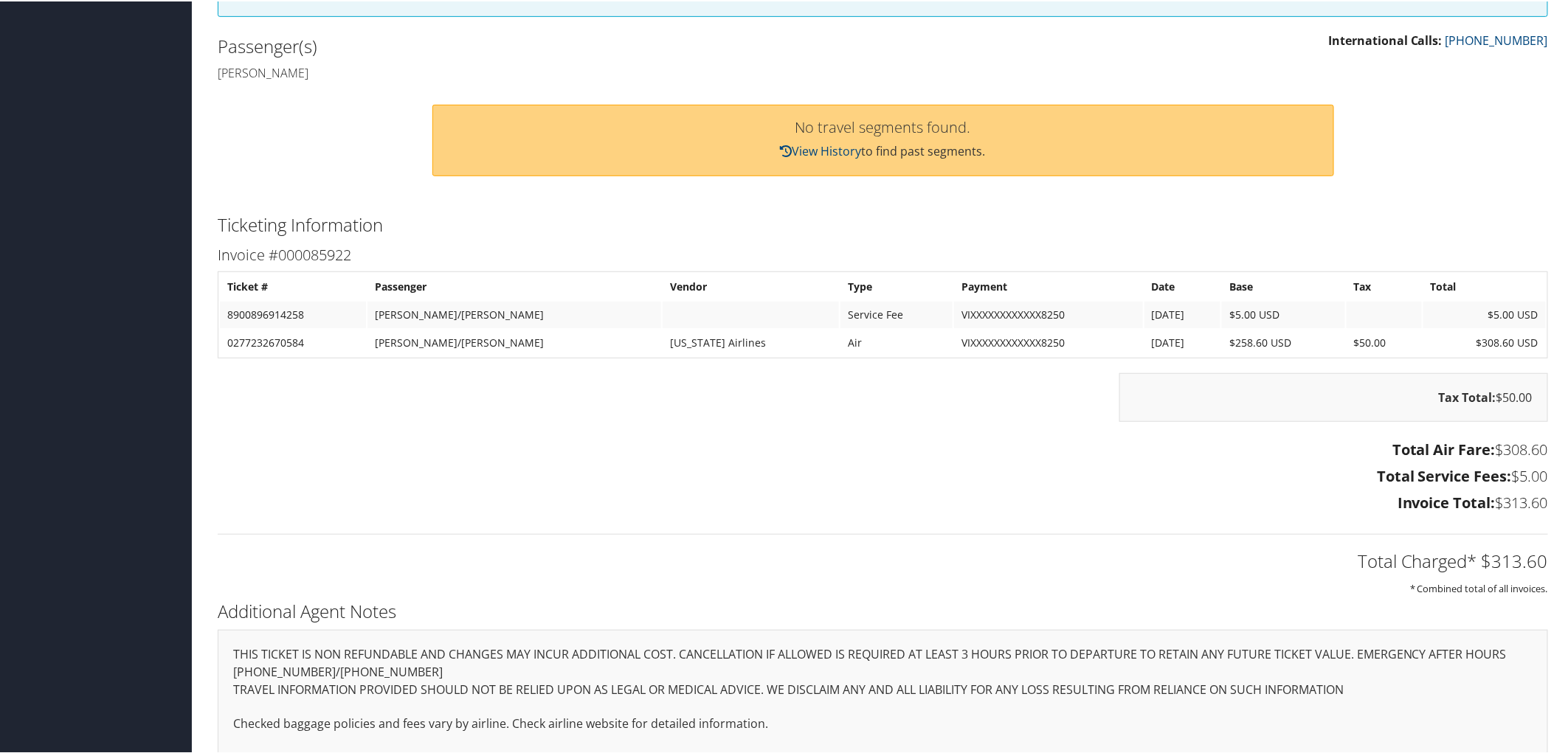
scroll to position [409, 0]
